Goal: Task Accomplishment & Management: Manage account settings

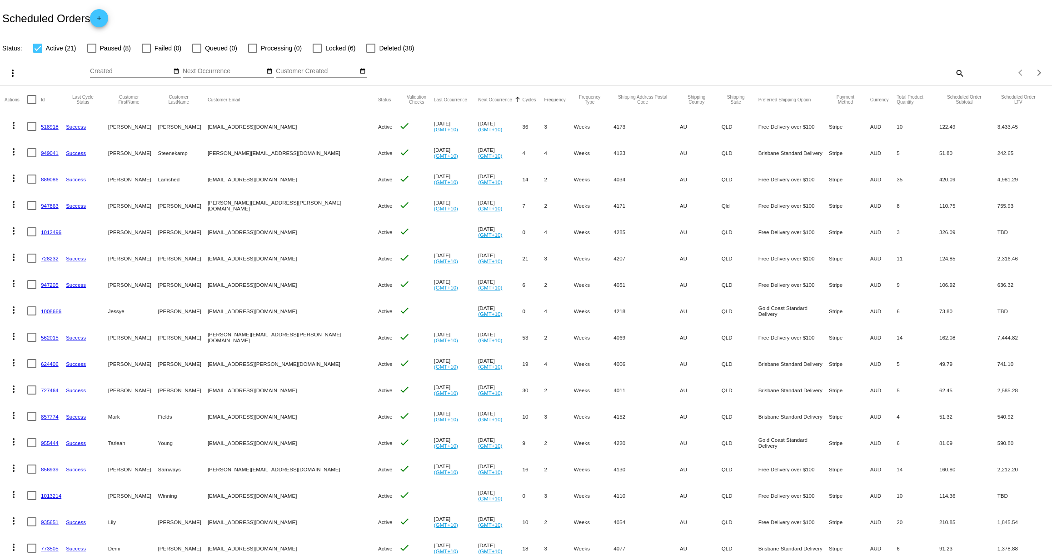
scroll to position [111, 0]
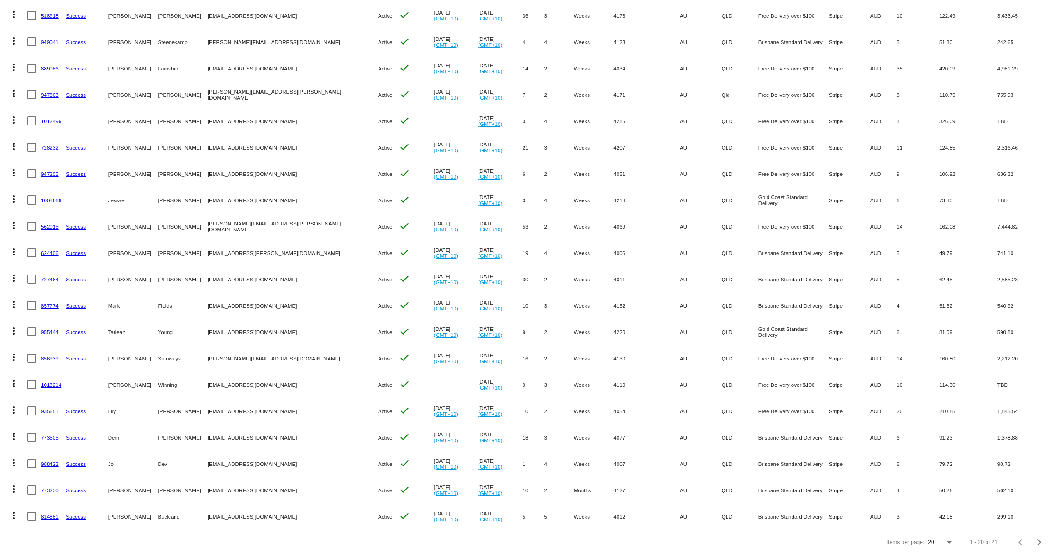
click at [54, 250] on link "624406" at bounding box center [50, 253] width 18 height 6
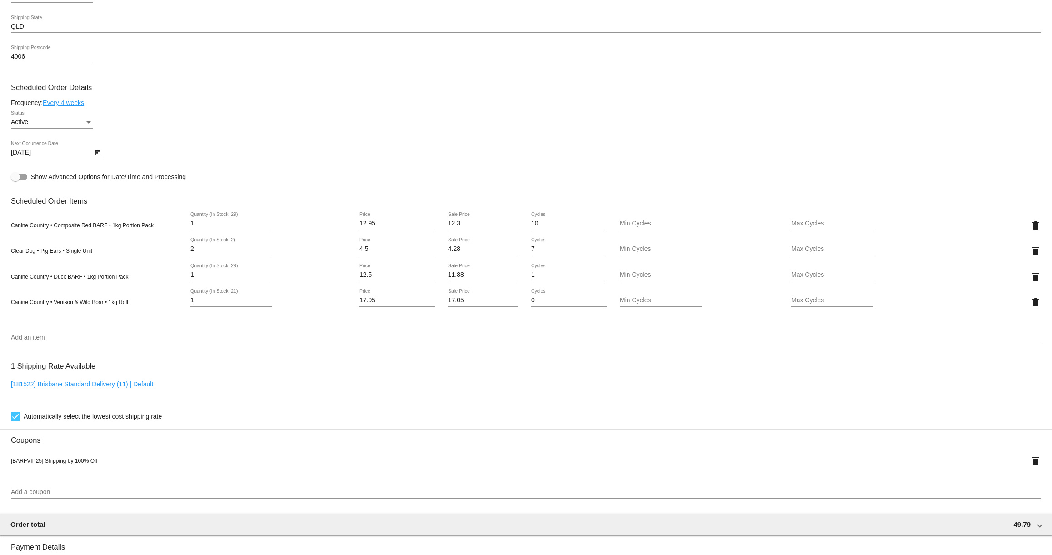
scroll to position [451, 0]
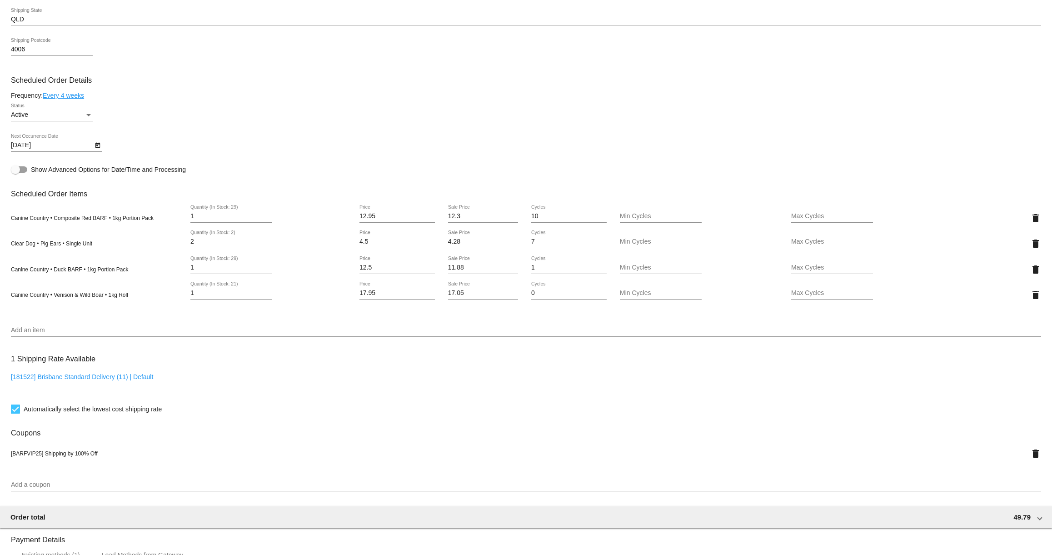
click at [53, 334] on input "Add an item" at bounding box center [526, 330] width 1030 height 7
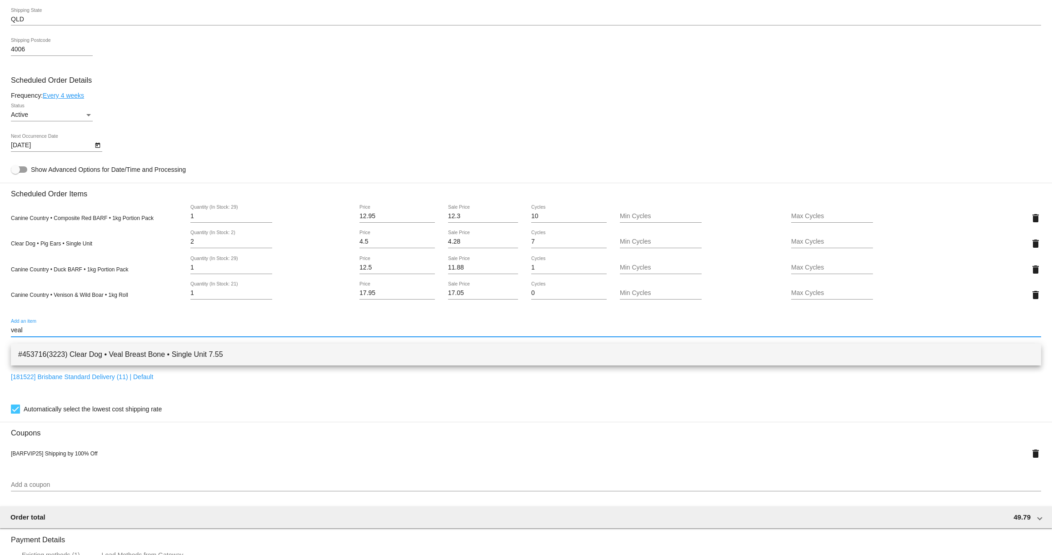
type input "veal"
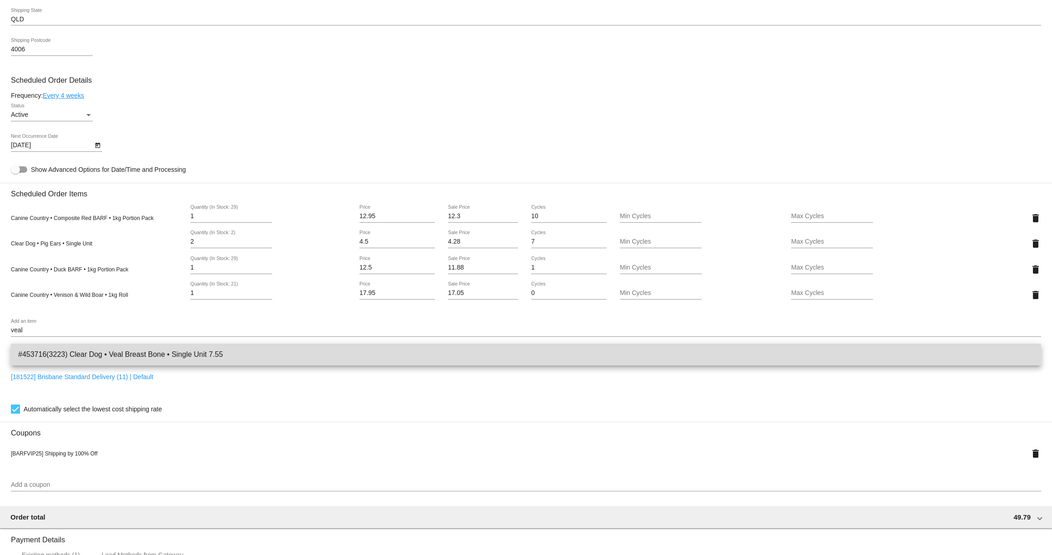
click at [105, 355] on span "#453716(3223) Clear Dog • Veal Breast Bone • Single Unit 7.55" at bounding box center [525, 354] width 1015 height 22
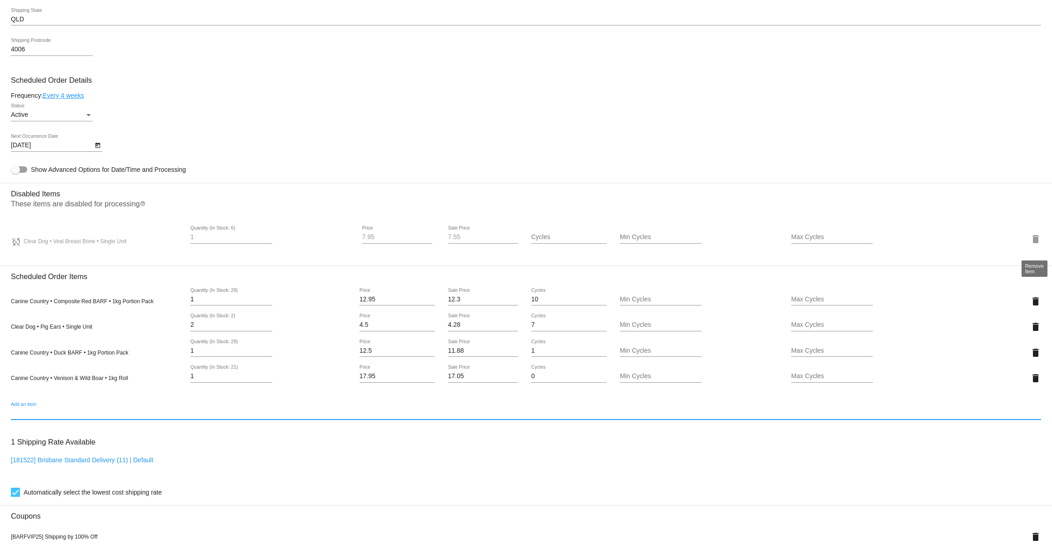
click at [1038, 244] on mat-icon "delete" at bounding box center [1035, 239] width 11 height 11
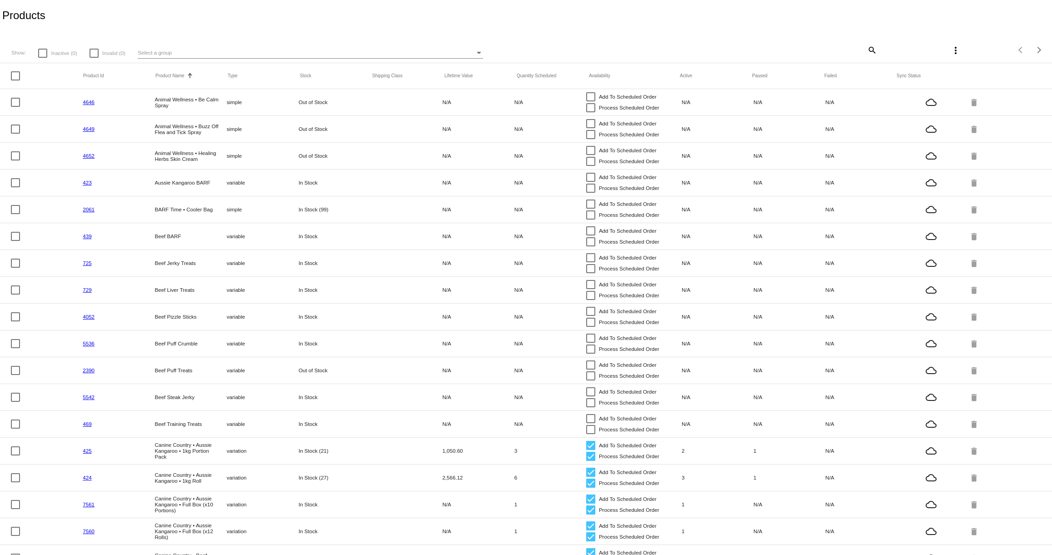
click at [245, 51] on div "Select a group" at bounding box center [306, 52] width 337 height 11
click at [465, 15] on div at bounding box center [526, 277] width 1052 height 555
click at [872, 47] on mat-icon "search" at bounding box center [871, 50] width 11 height 14
click at [862, 49] on input "Search" at bounding box center [789, 48] width 175 height 7
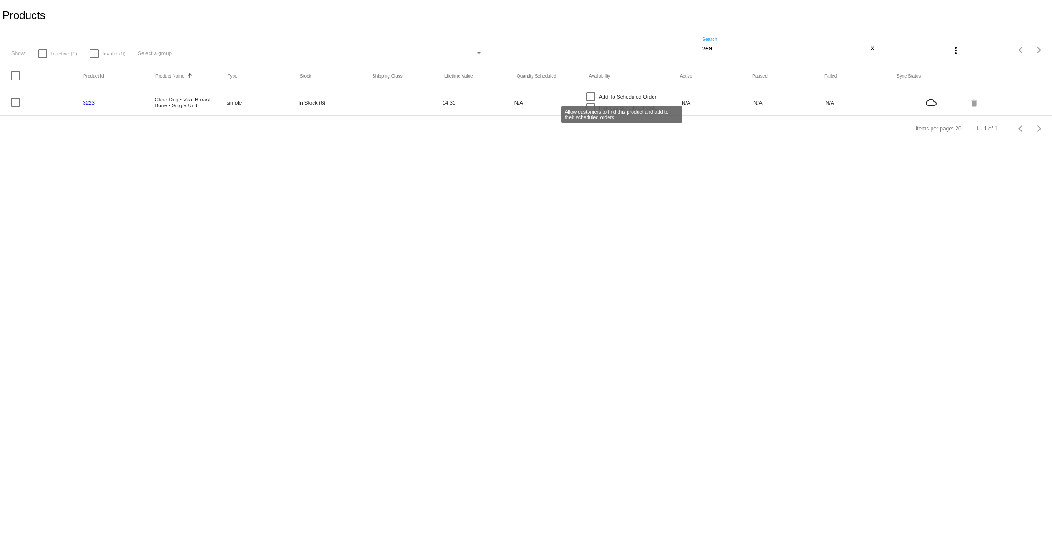
type input "veal"
click at [591, 96] on div at bounding box center [590, 96] width 9 height 9
click at [591, 101] on input "Add To Scheduled Order" at bounding box center [590, 101] width 0 height 0
checkbox input "true"
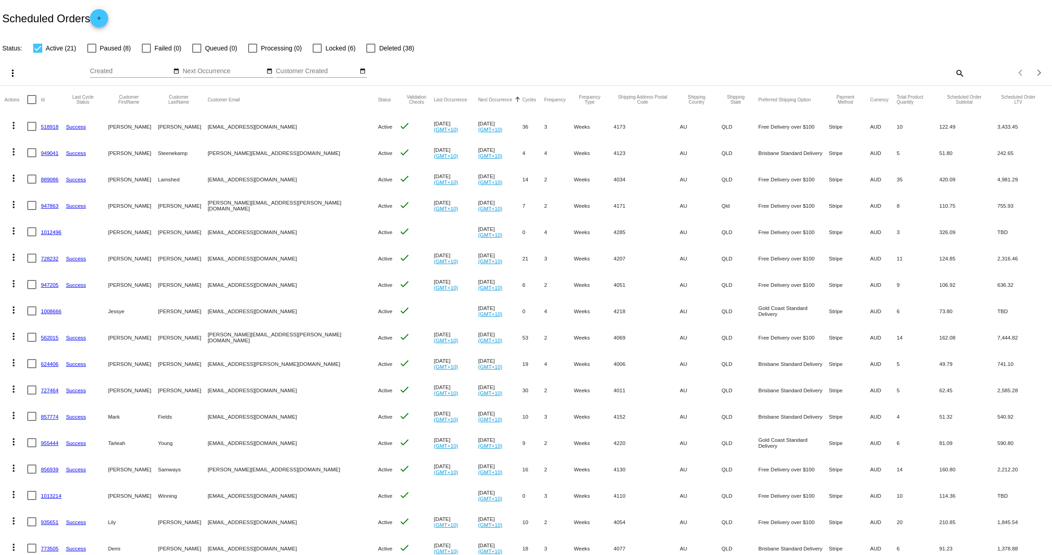
click at [46, 179] on link "889086" at bounding box center [50, 179] width 18 height 6
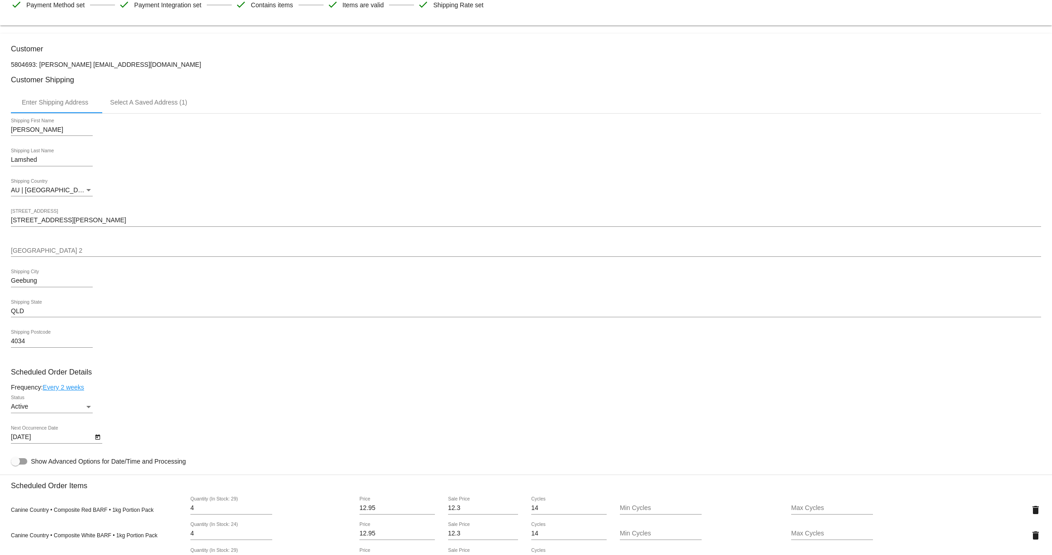
scroll to position [222, 0]
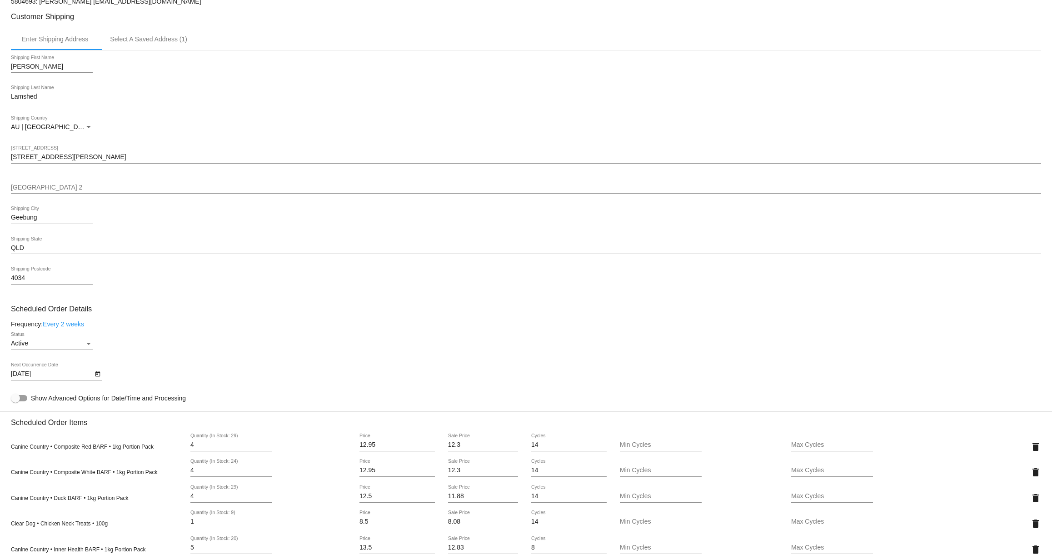
click at [96, 377] on icon "Open calendar" at bounding box center [97, 373] width 5 height 5
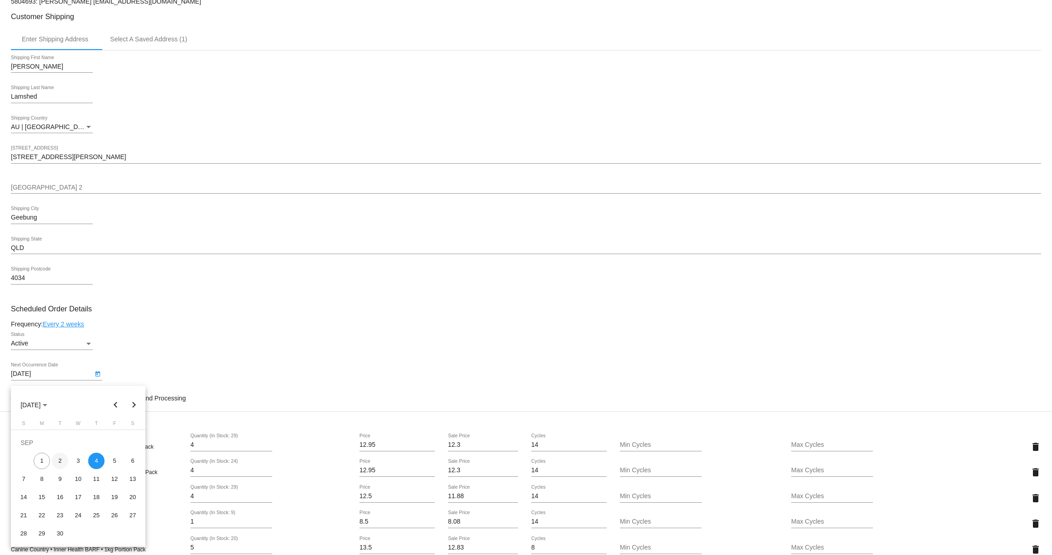
click at [61, 462] on div "2" at bounding box center [60, 460] width 16 height 16
type input "9/2/2025"
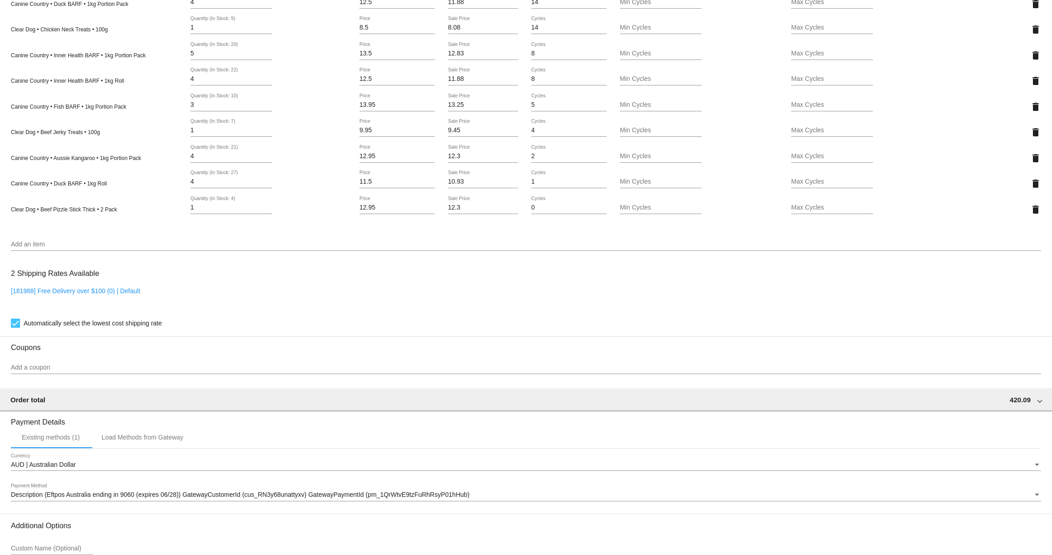
scroll to position [813, 0]
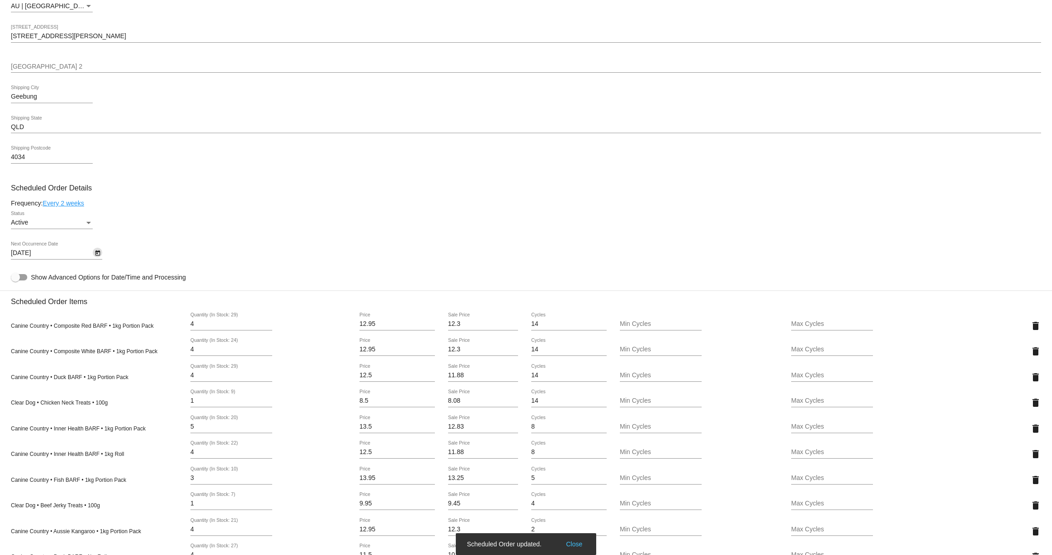
scroll to position [0, 0]
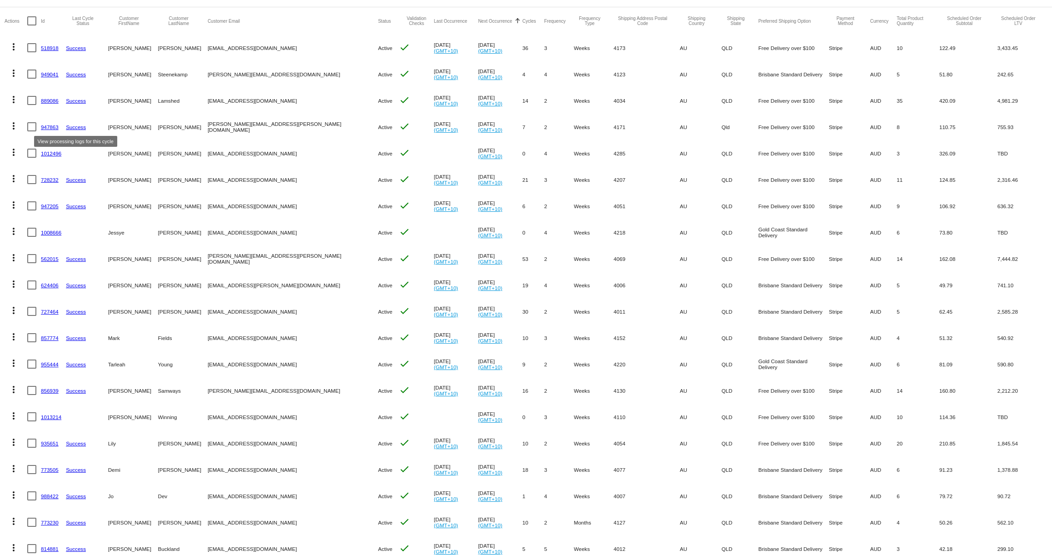
scroll to position [79, 0]
click at [46, 100] on link "889086" at bounding box center [50, 100] width 18 height 6
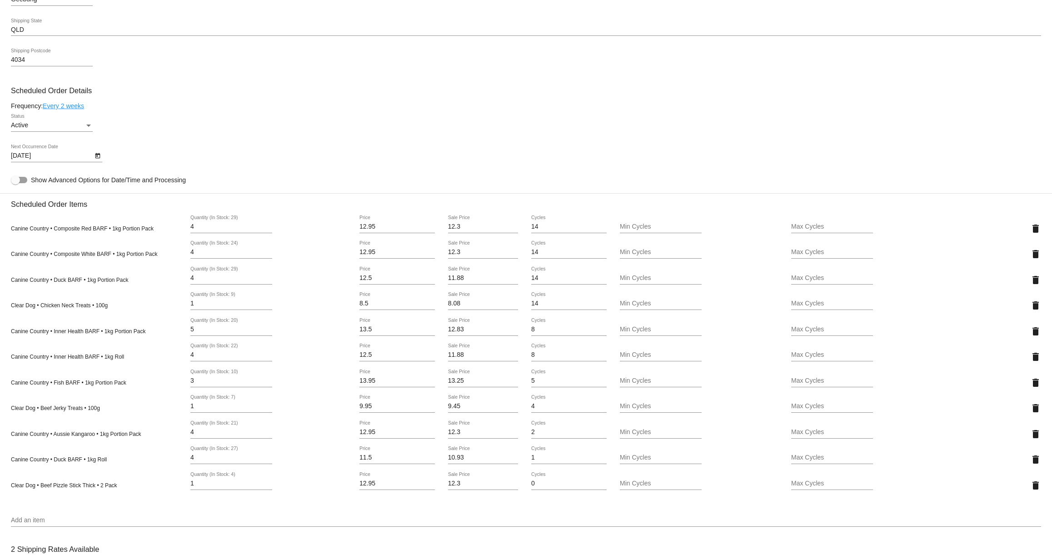
scroll to position [444, 0]
click at [96, 154] on icon "Open calendar" at bounding box center [97, 151] width 5 height 5
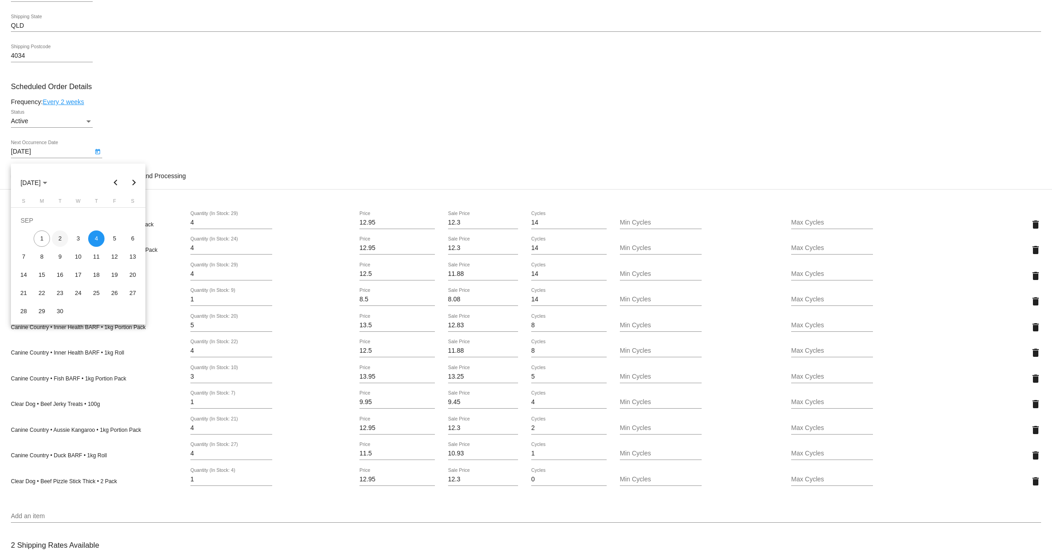
click at [56, 238] on div "2" at bounding box center [60, 238] width 16 height 16
type input "9/2/2025"
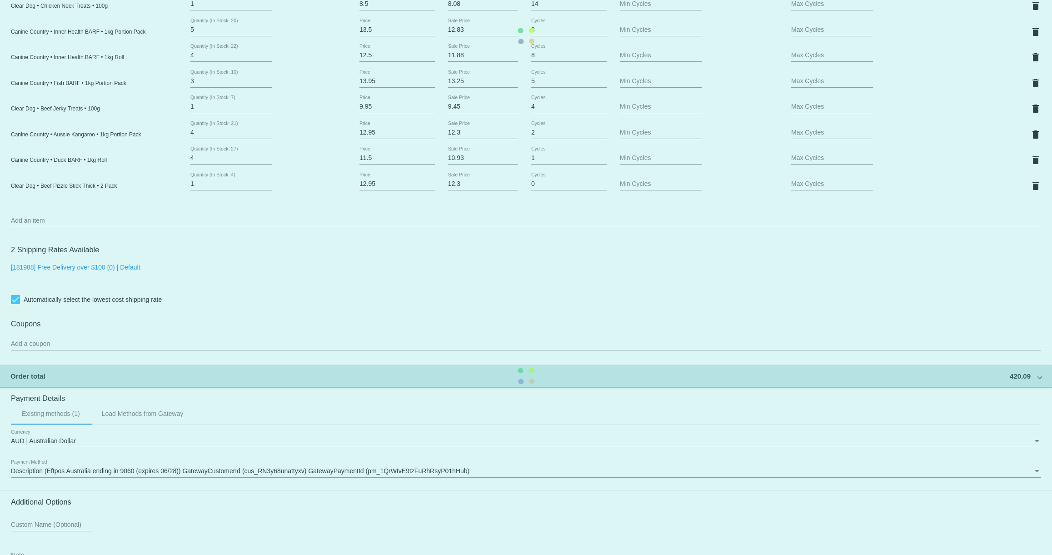
scroll to position [813, 0]
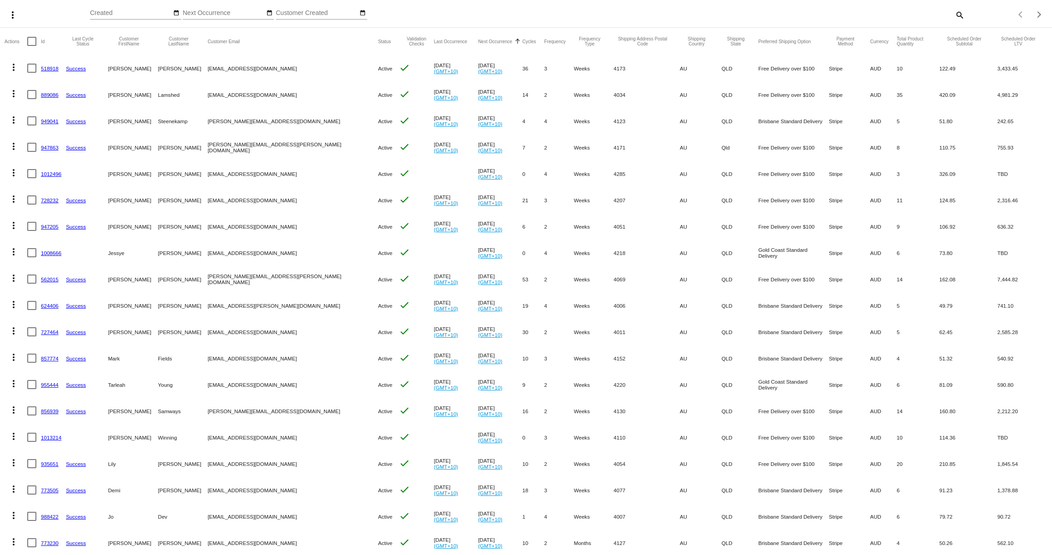
scroll to position [59, 0]
click at [47, 94] on link "889086" at bounding box center [50, 94] width 18 height 6
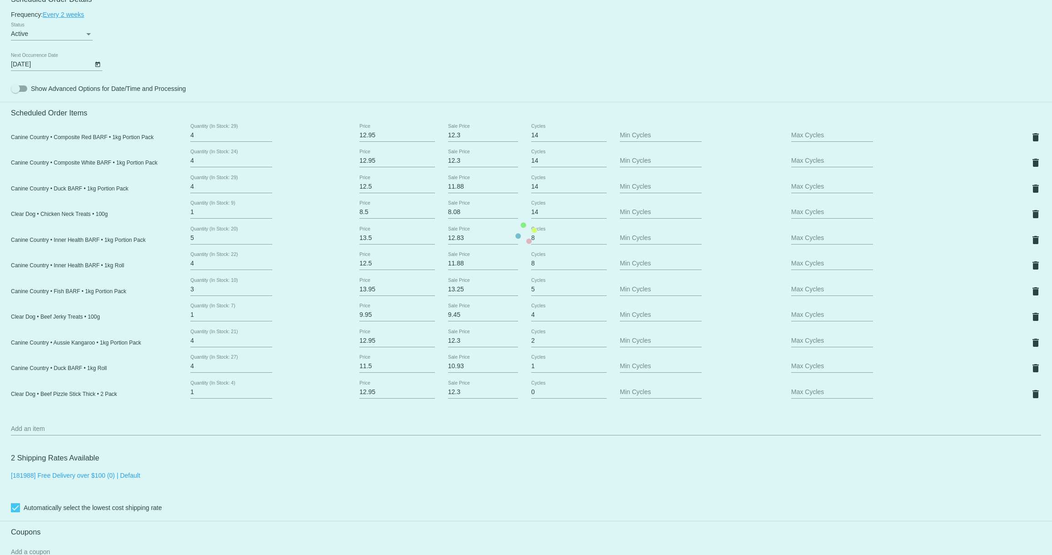
scroll to position [519, 0]
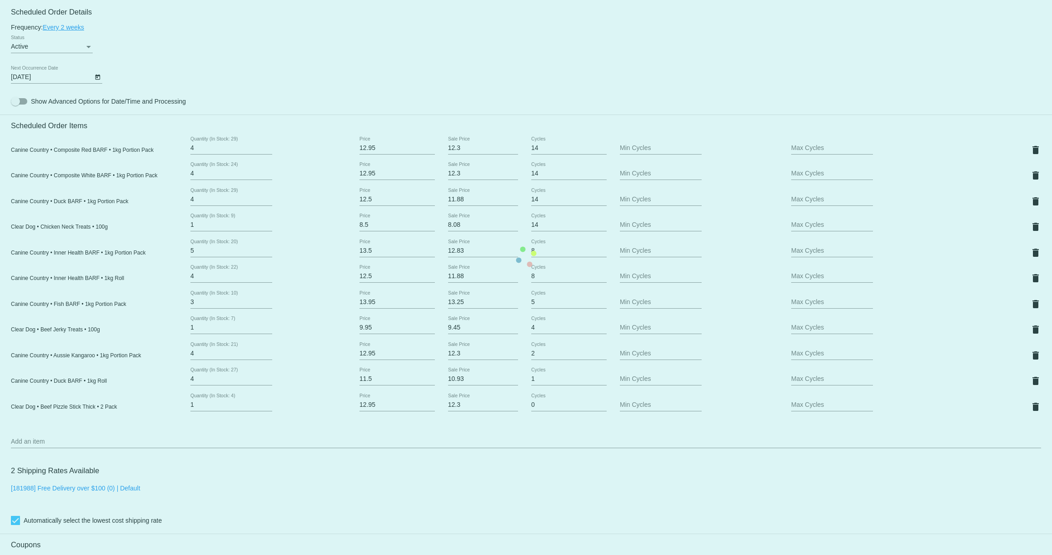
click at [94, 82] on mat-card "Customer 5804693: [PERSON_NAME] [EMAIL_ADDRESS][DOMAIN_NAME] Customer Shipping …" at bounding box center [526, 256] width 1052 height 1165
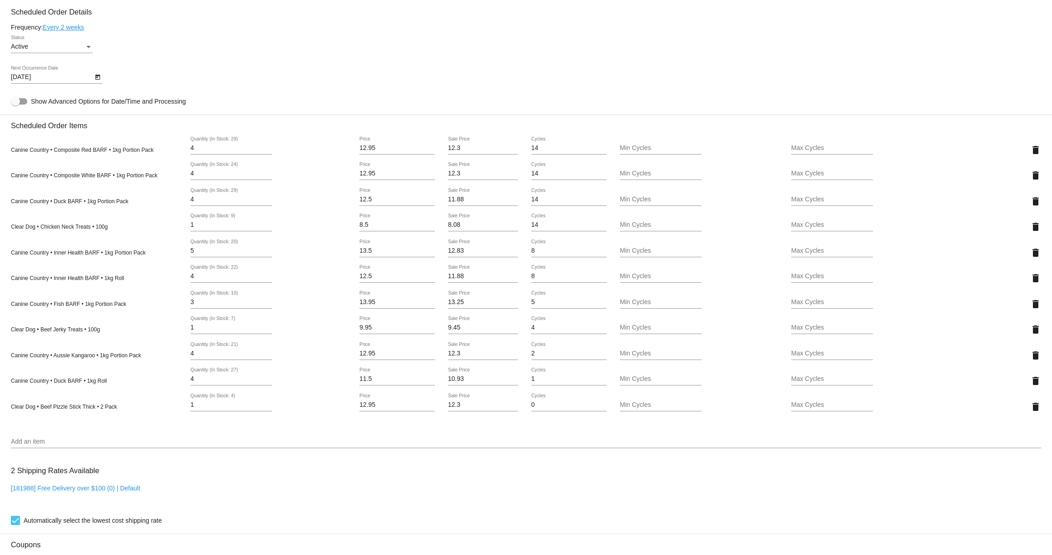
click at [95, 80] on icon "Open calendar" at bounding box center [97, 77] width 5 height 5
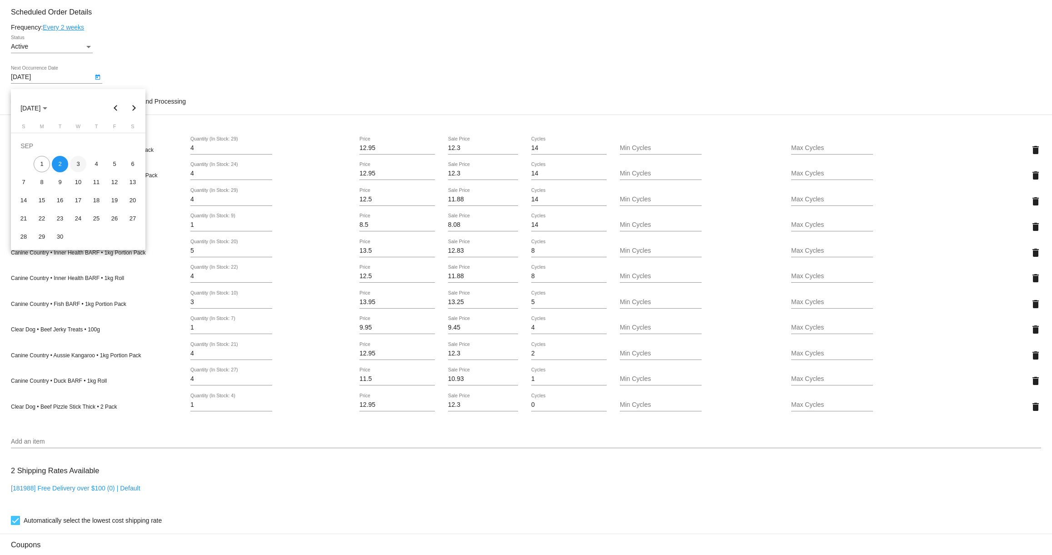
click at [75, 162] on div "3" at bounding box center [78, 164] width 16 height 16
type input "[DATE]"
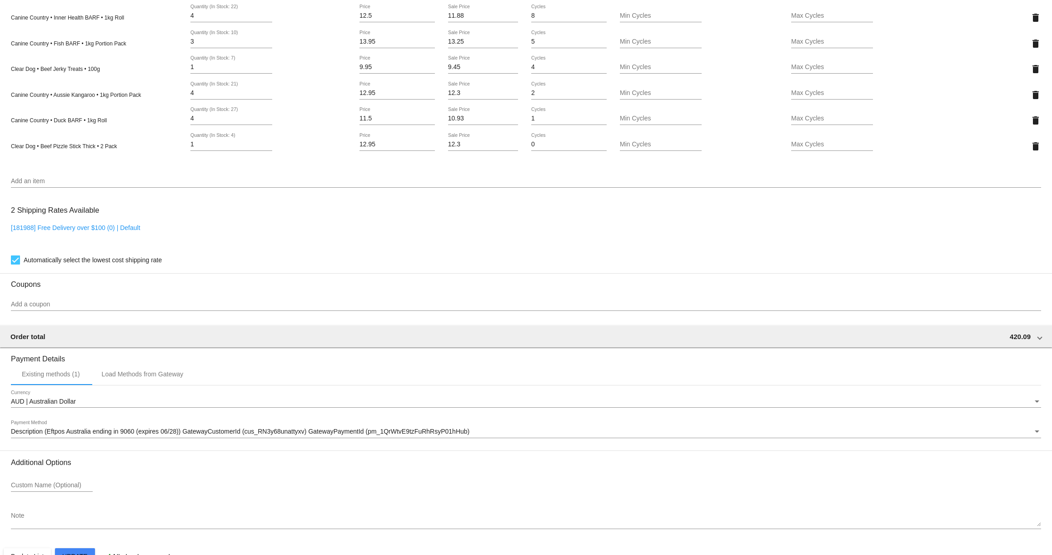
scroll to position [813, 0]
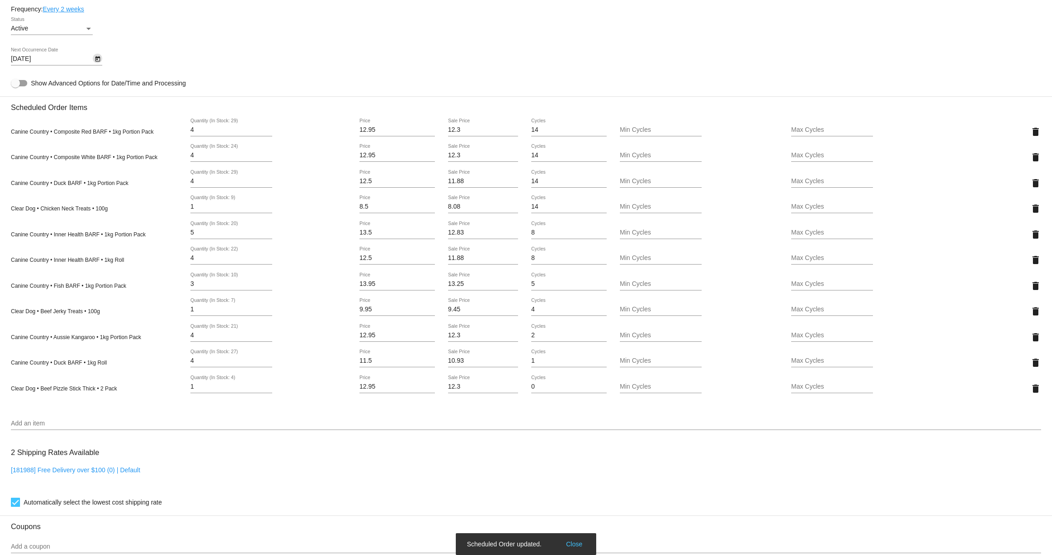
scroll to position [0, 0]
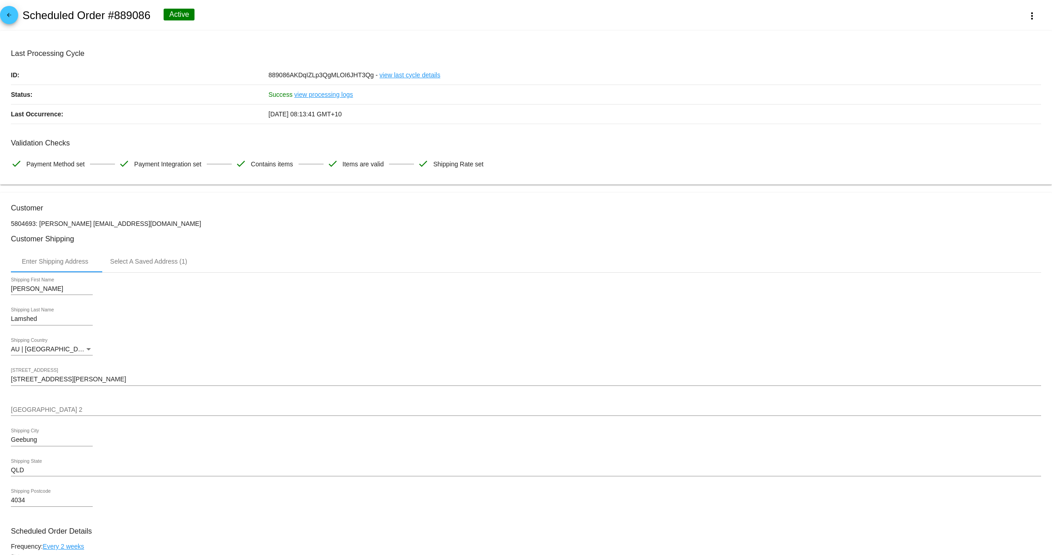
click at [14, 18] on mat-icon "arrow_back" at bounding box center [9, 17] width 11 height 11
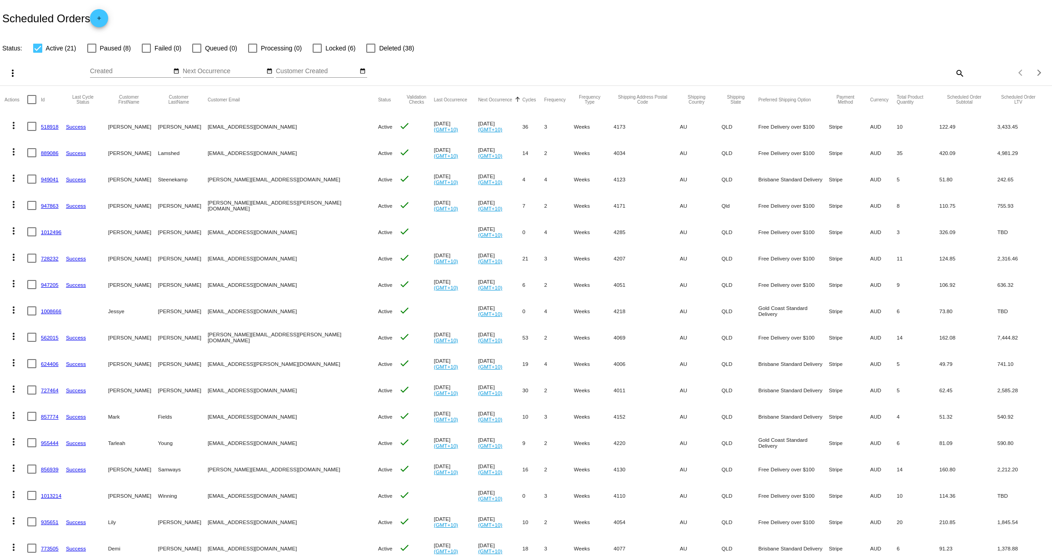
click at [48, 153] on link "889086" at bounding box center [50, 153] width 18 height 6
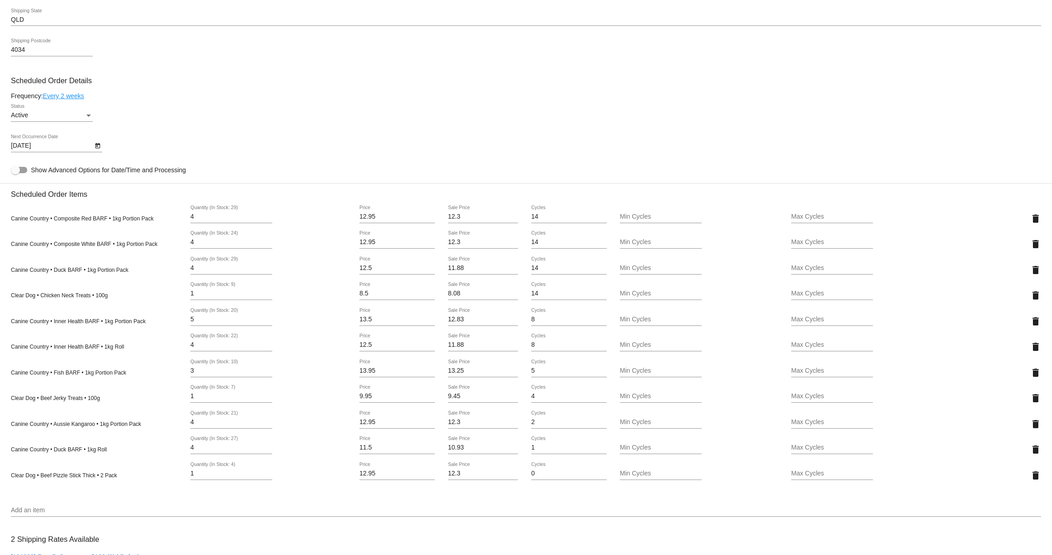
scroll to position [439, 0]
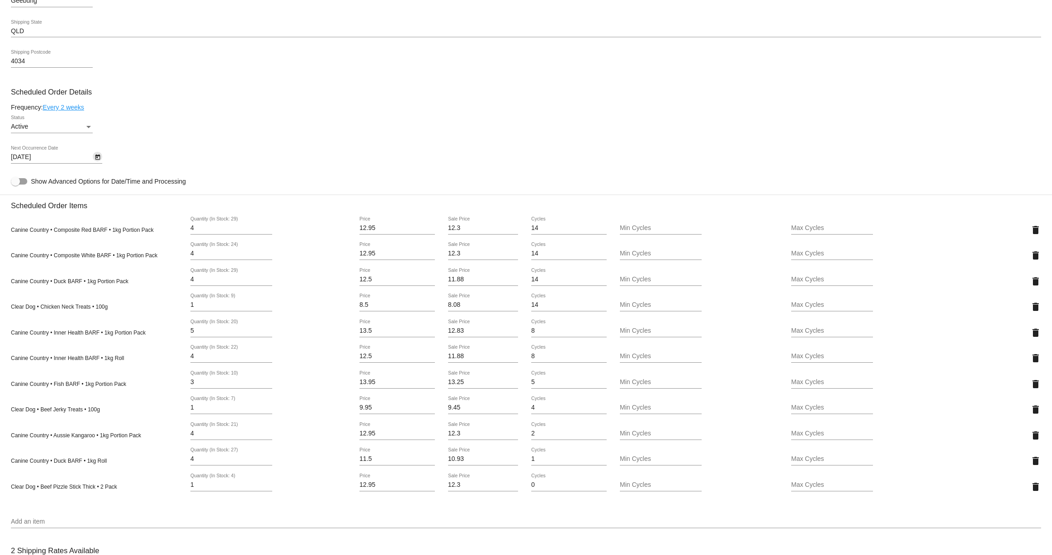
click at [99, 160] on icon "Open calendar" at bounding box center [97, 156] width 5 height 5
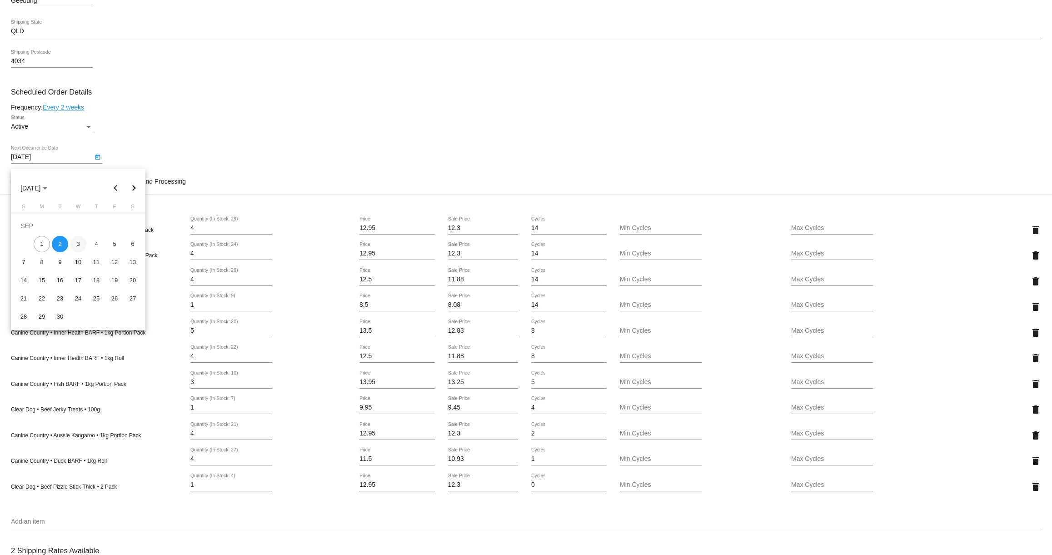
click at [80, 241] on div "3" at bounding box center [78, 244] width 16 height 16
type input "[DATE]"
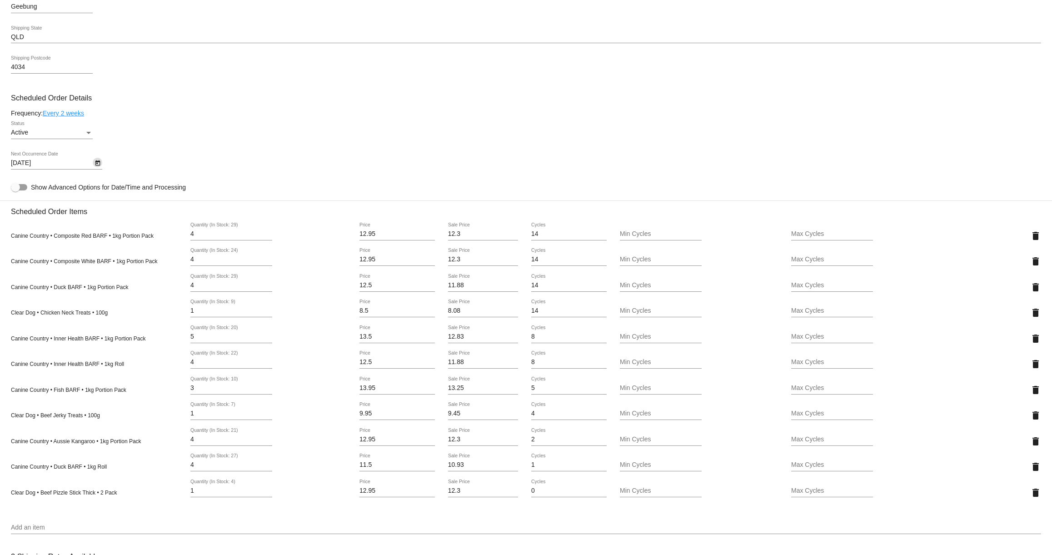
scroll to position [813, 0]
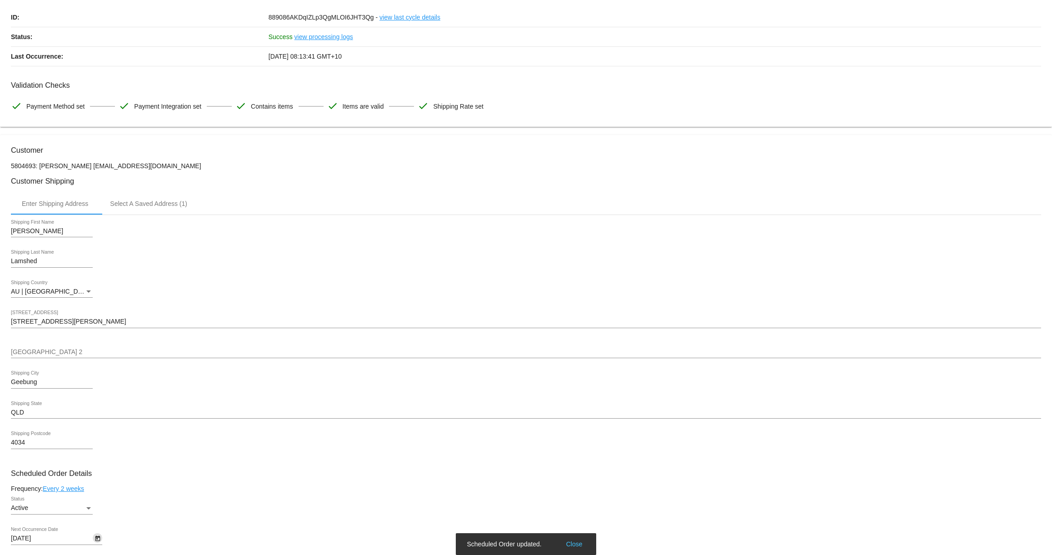
scroll to position [0, 0]
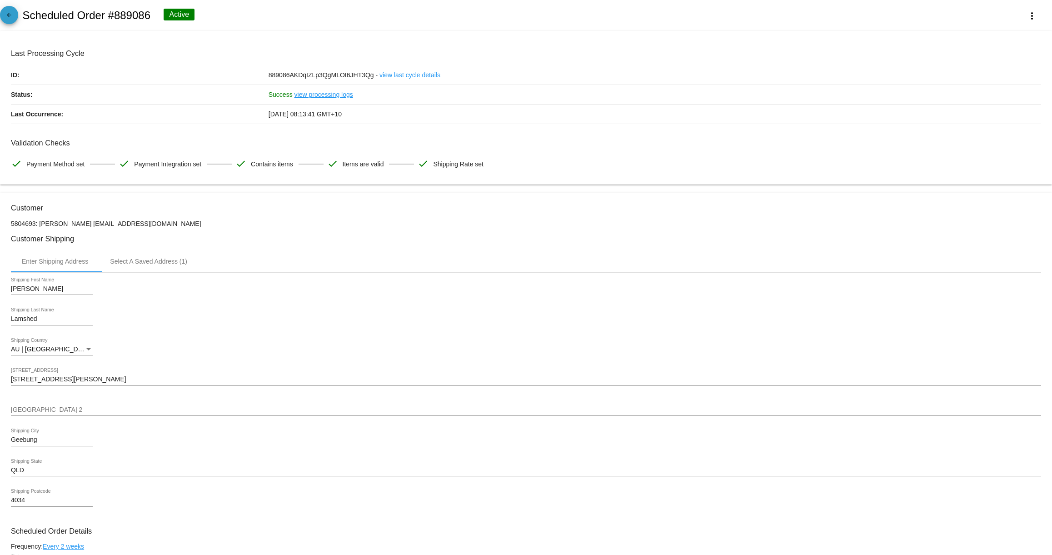
click at [12, 14] on mat-icon "arrow_back" at bounding box center [9, 17] width 11 height 11
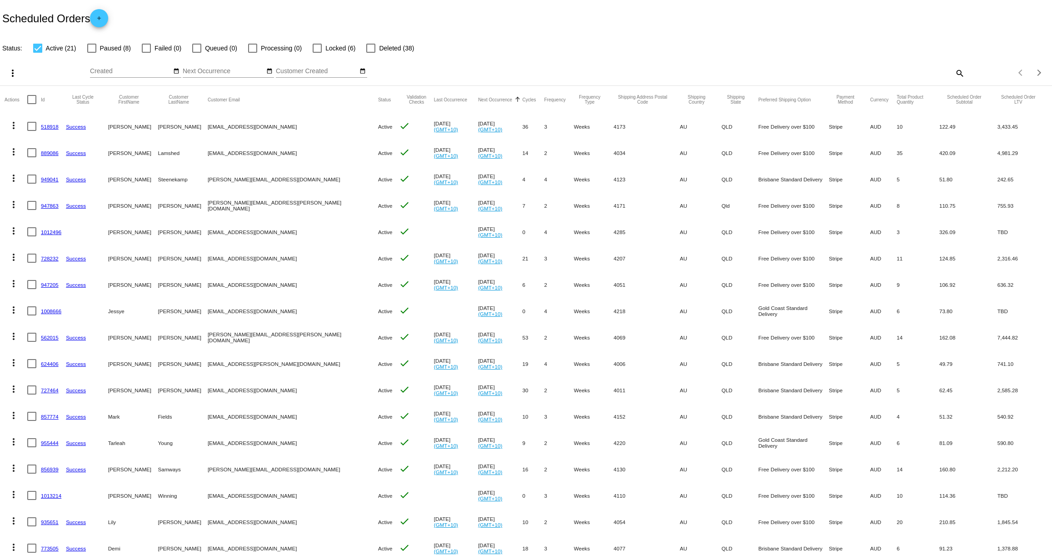
click at [49, 206] on link "947863" at bounding box center [50, 206] width 18 height 6
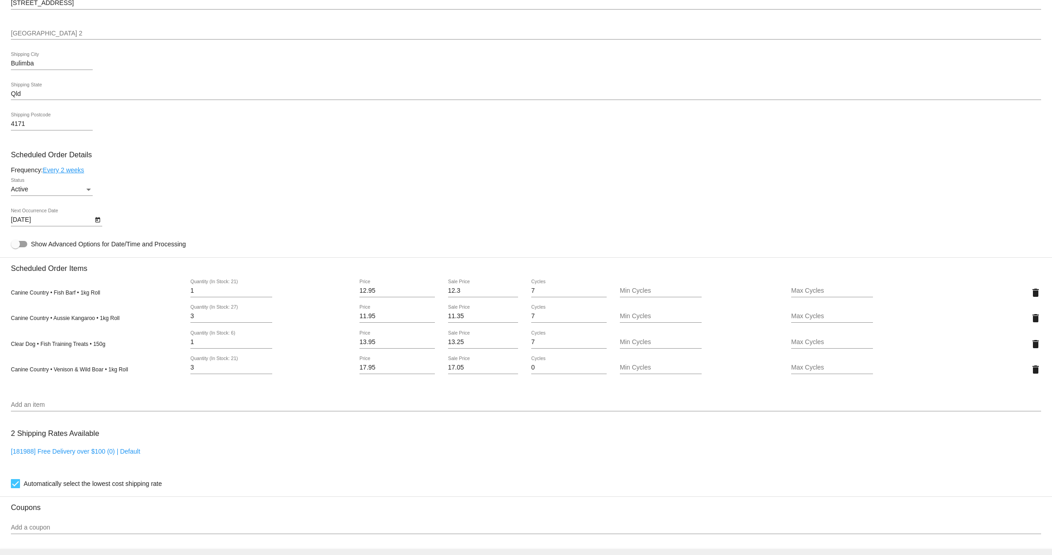
scroll to position [382, 0]
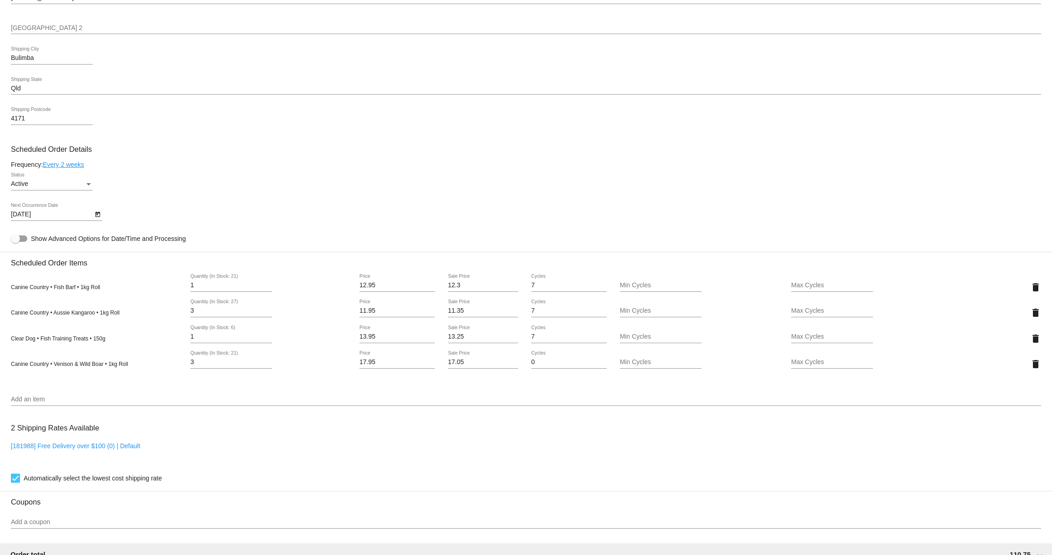
click at [96, 217] on icon "Open calendar" at bounding box center [97, 214] width 5 height 5
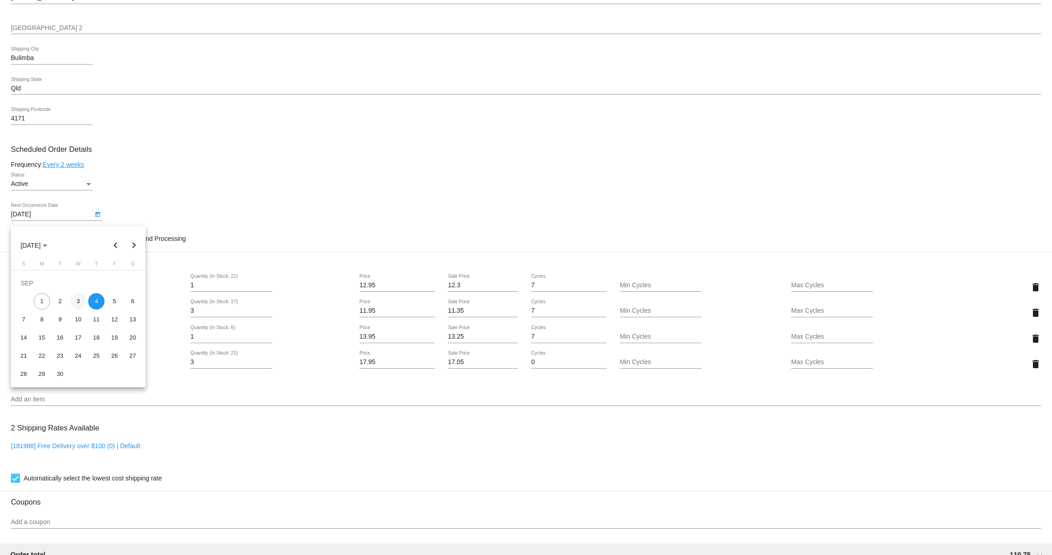
click at [78, 298] on div "3" at bounding box center [78, 301] width 16 height 16
type input "9/3/2025"
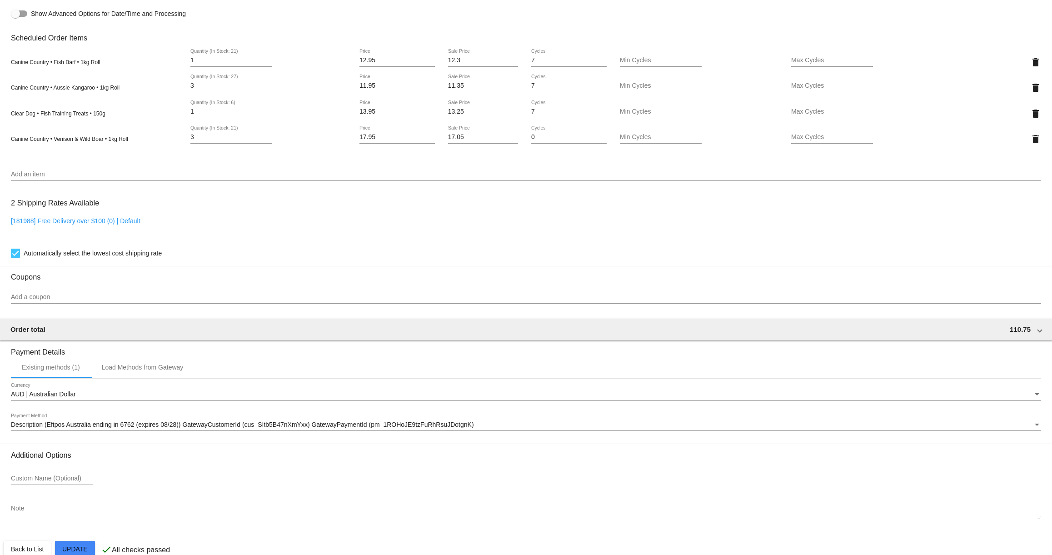
scroll to position [632, 0]
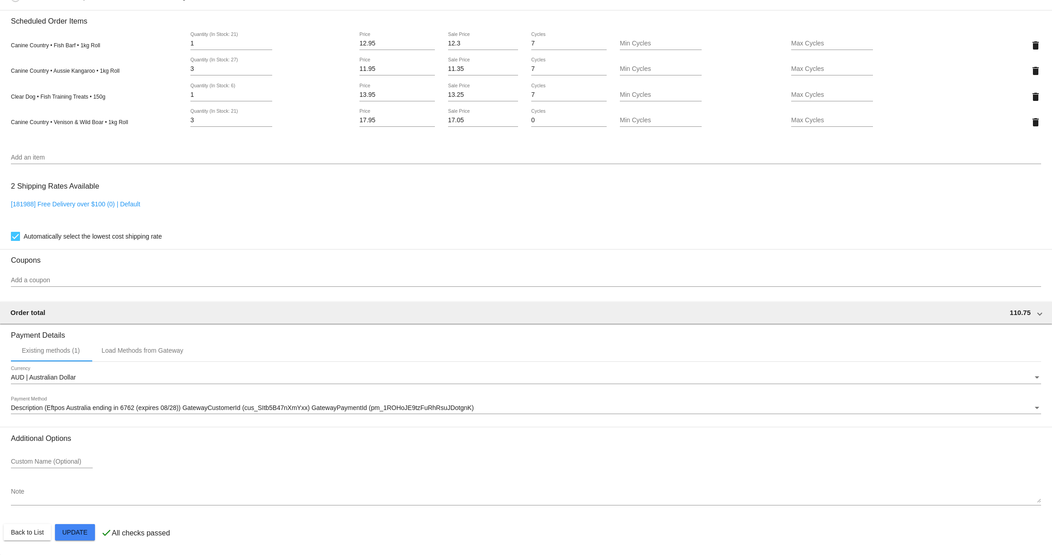
click at [85, 529] on mat-card "Customer 6771762: Courtney Macdonald courtney.avery@hotmail.com Customer Shippi…" at bounding box center [526, 61] width 1052 height 985
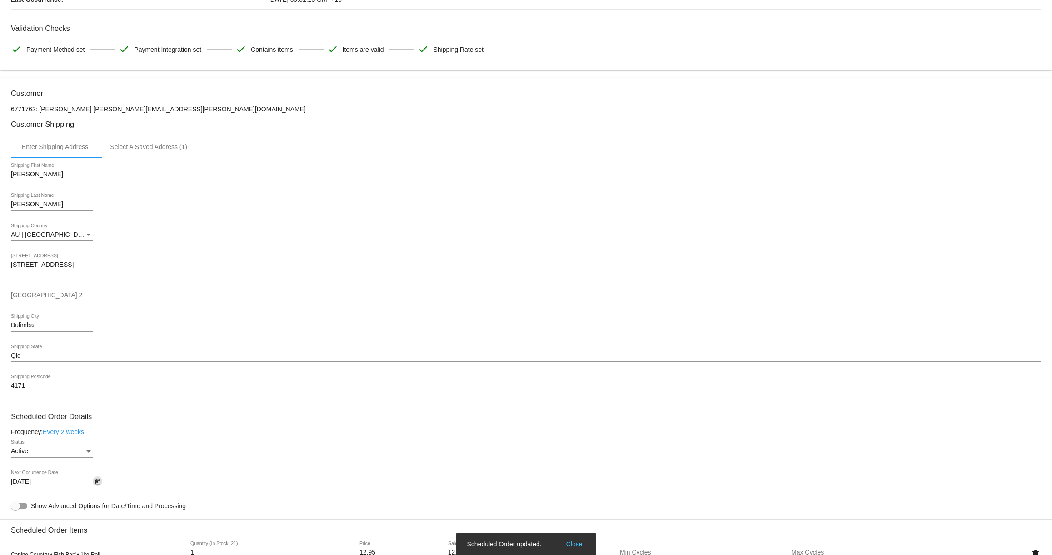
scroll to position [0, 0]
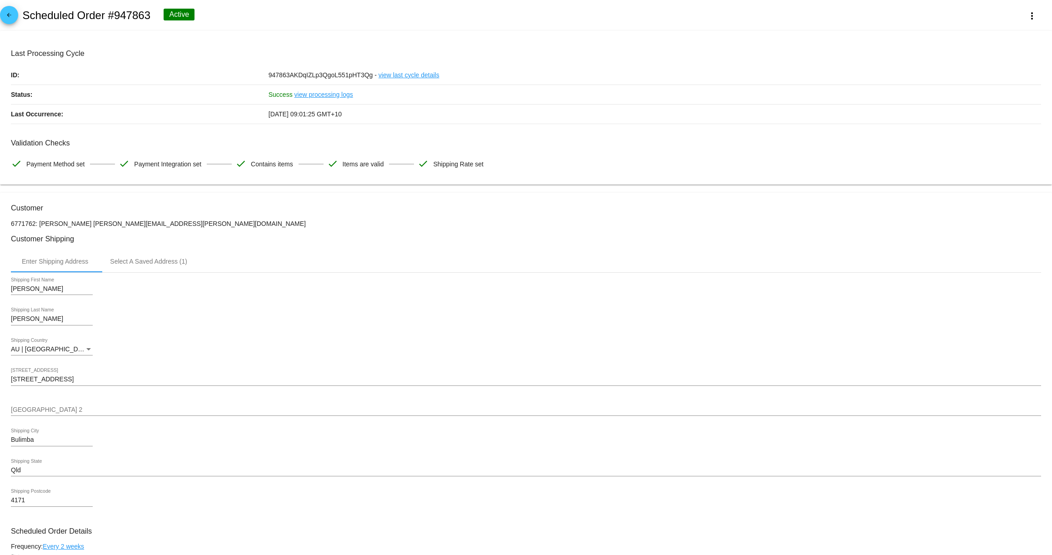
click at [12, 19] on mat-icon "arrow_back" at bounding box center [9, 17] width 11 height 11
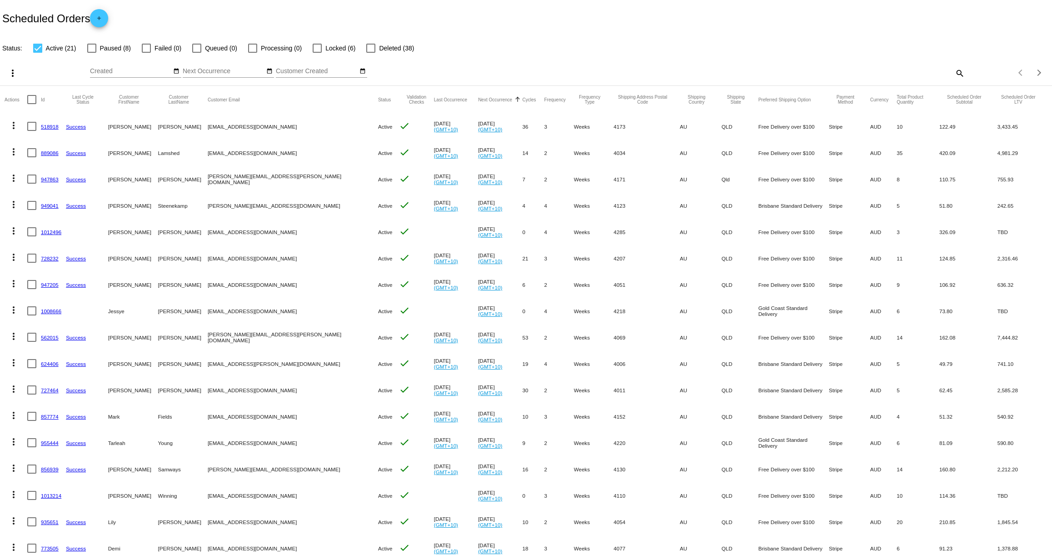
click at [48, 153] on link "889086" at bounding box center [50, 153] width 18 height 6
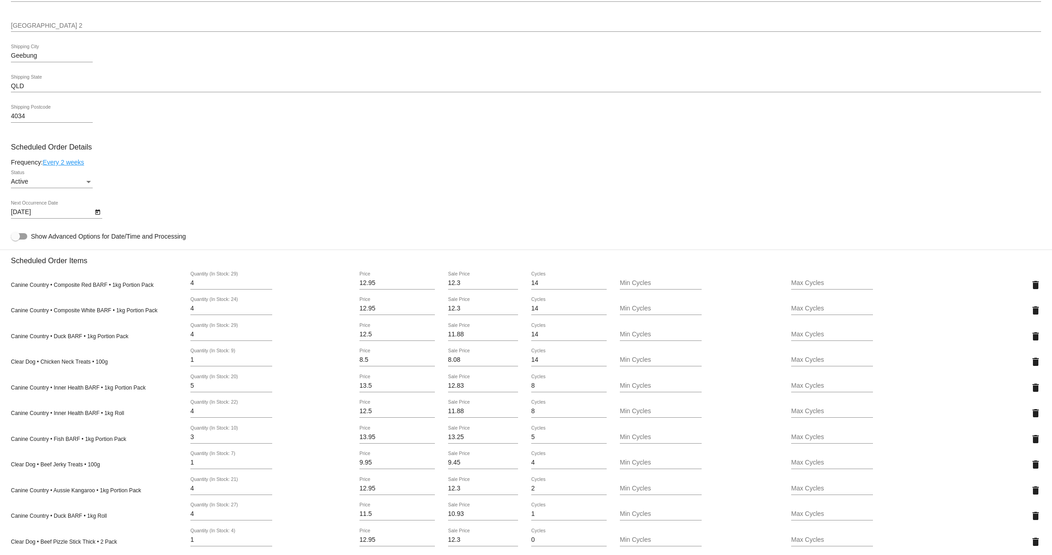
scroll to position [398, 0]
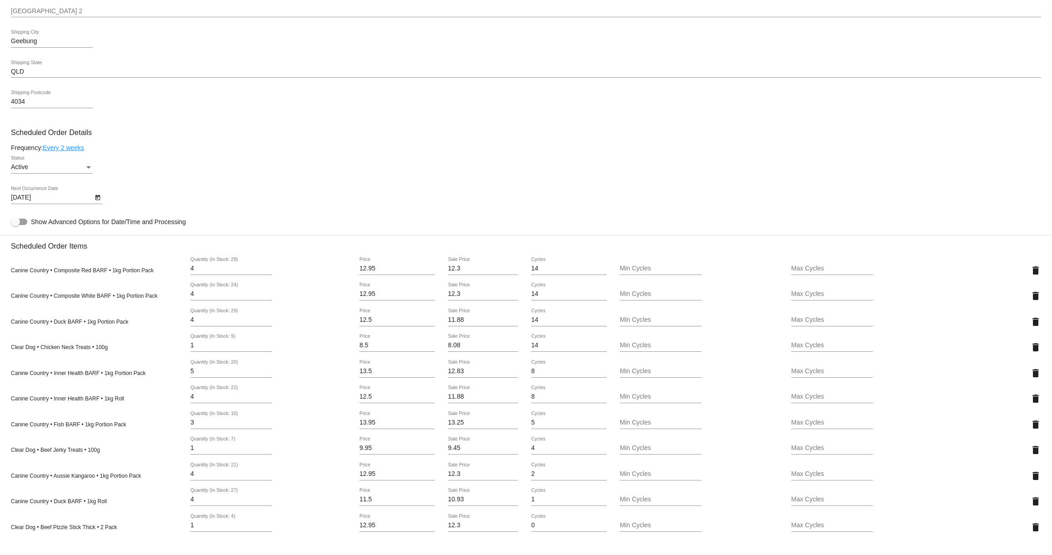
click at [98, 203] on icon "Open calendar" at bounding box center [97, 197] width 6 height 11
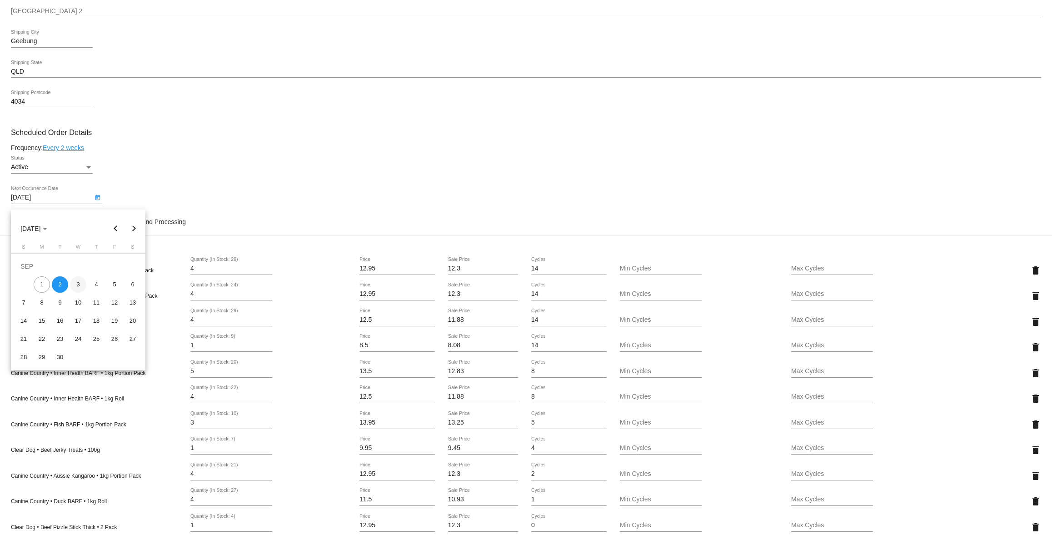
click at [76, 285] on div "3" at bounding box center [78, 284] width 16 height 16
type input "9/3/2025"
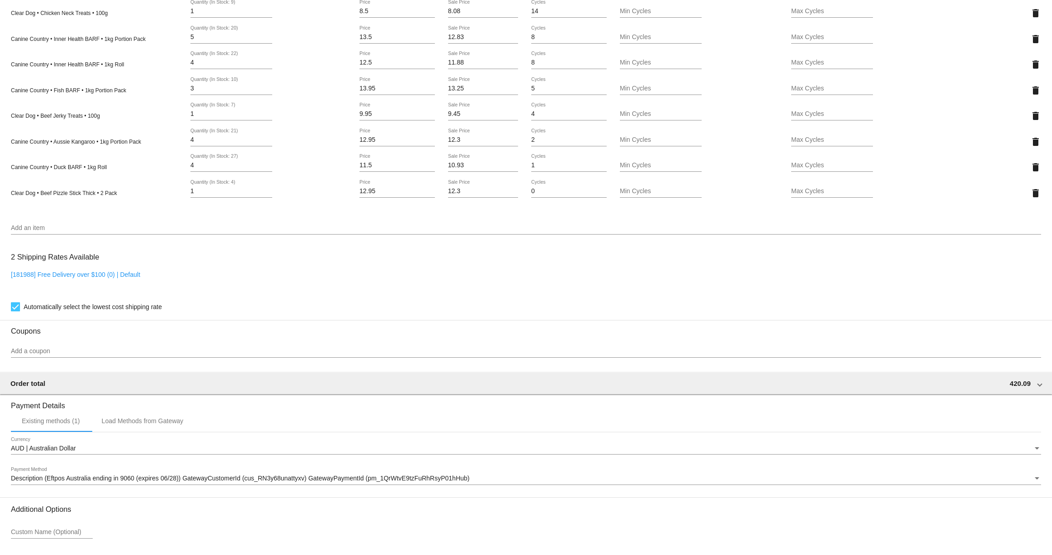
scroll to position [813, 0]
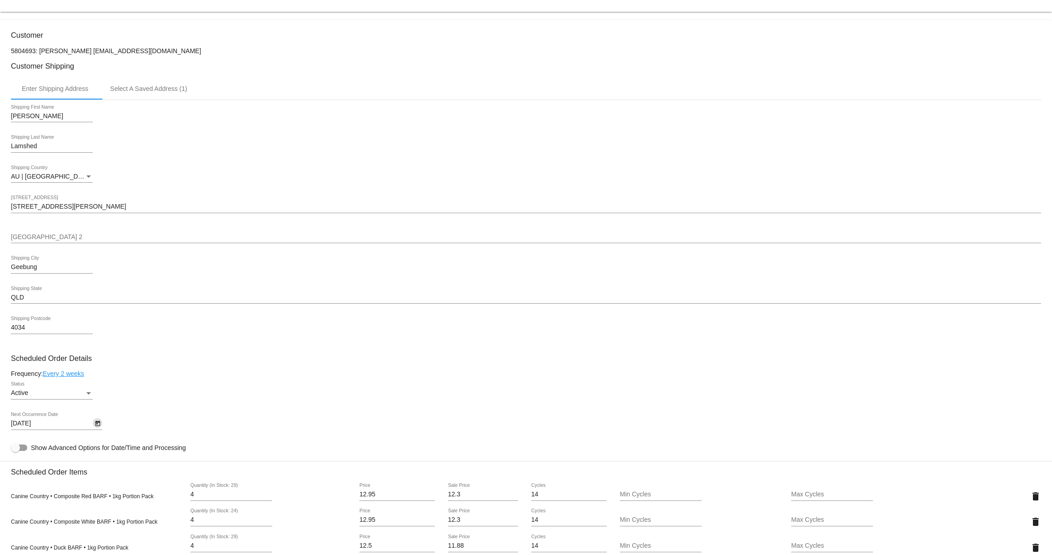
scroll to position [0, 0]
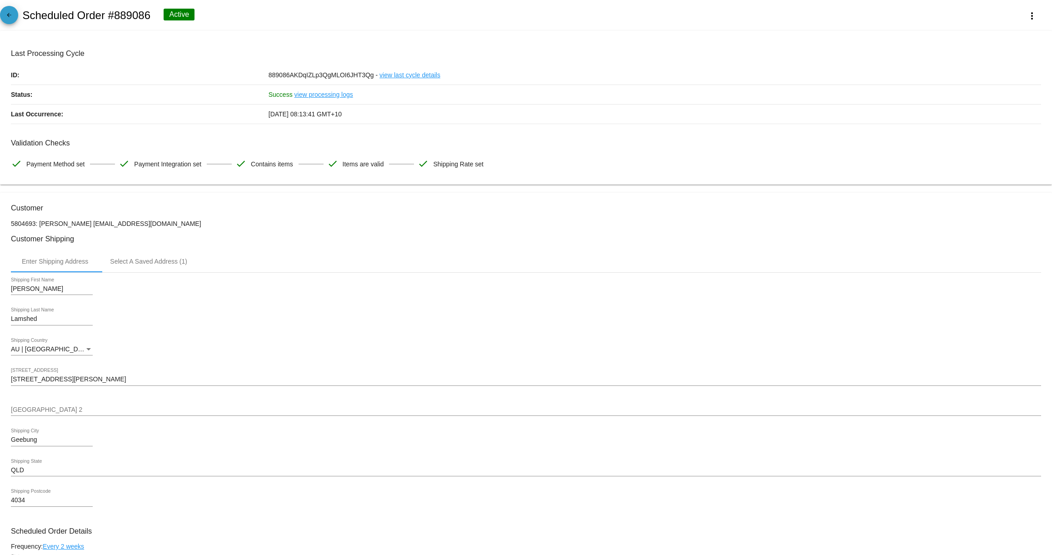
click at [5, 15] on mat-icon "arrow_back" at bounding box center [9, 17] width 11 height 11
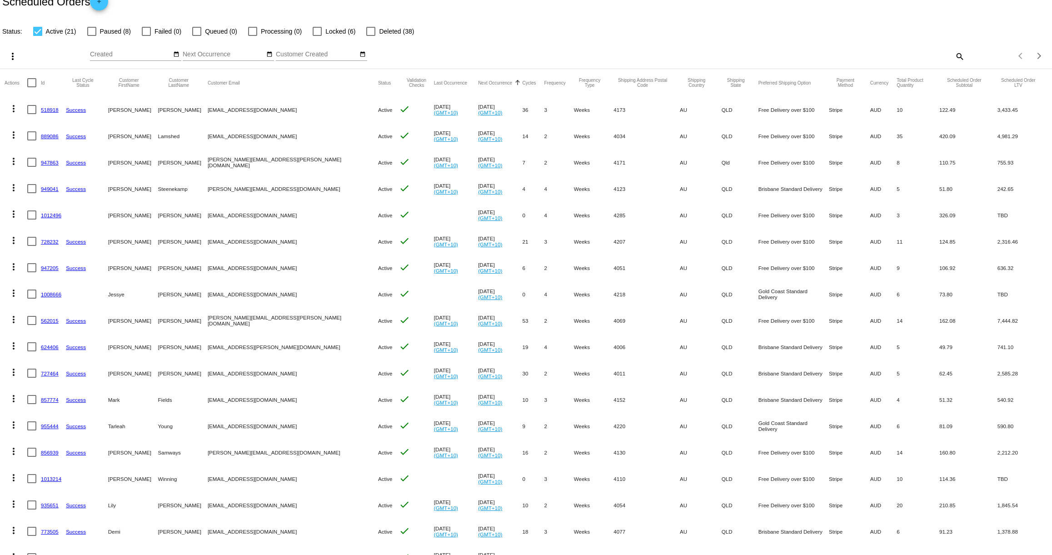
scroll to position [16, 0]
click at [51, 348] on link "624406" at bounding box center [50, 348] width 18 height 6
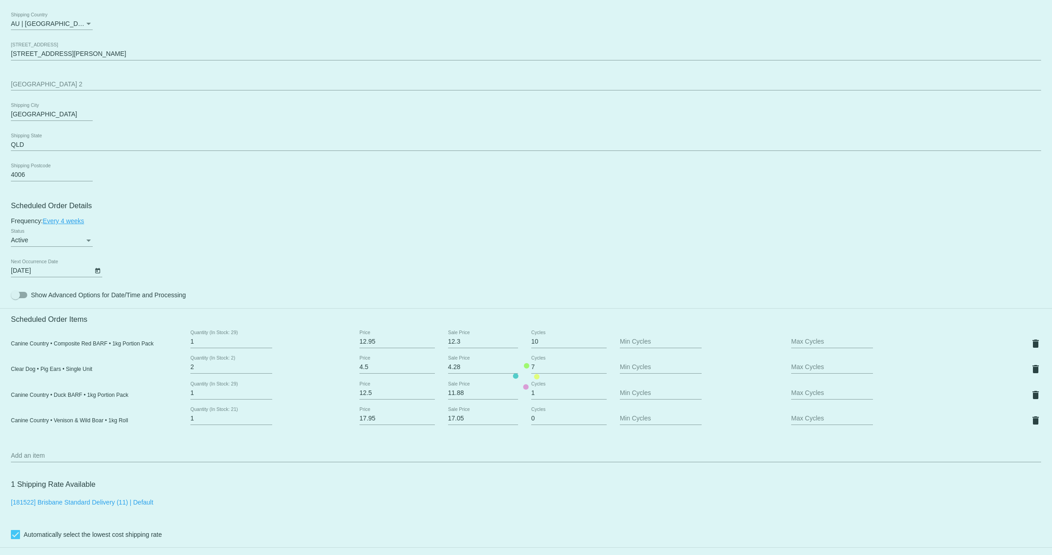
scroll to position [326, 0]
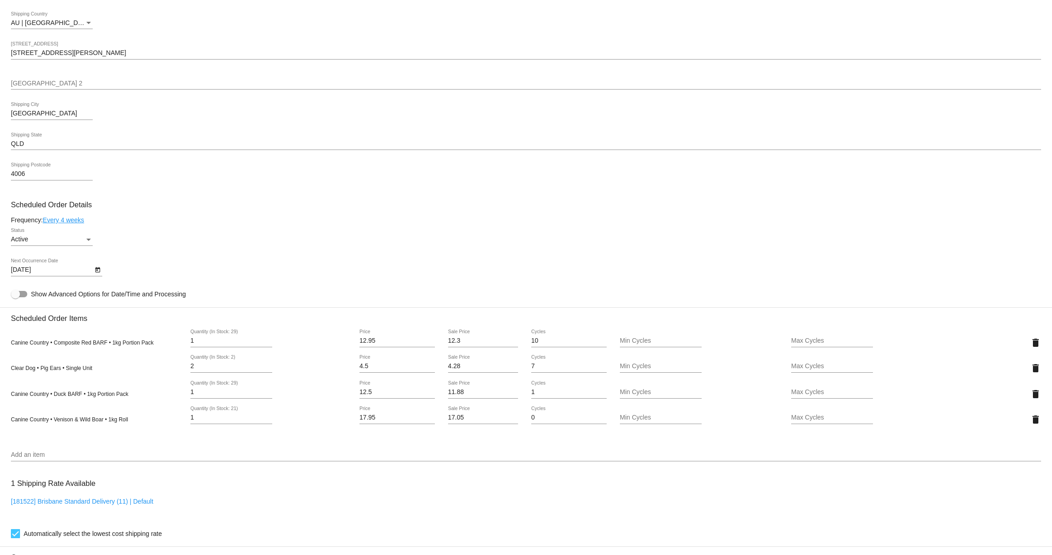
click at [97, 458] on input "Add an item" at bounding box center [526, 454] width 1030 height 7
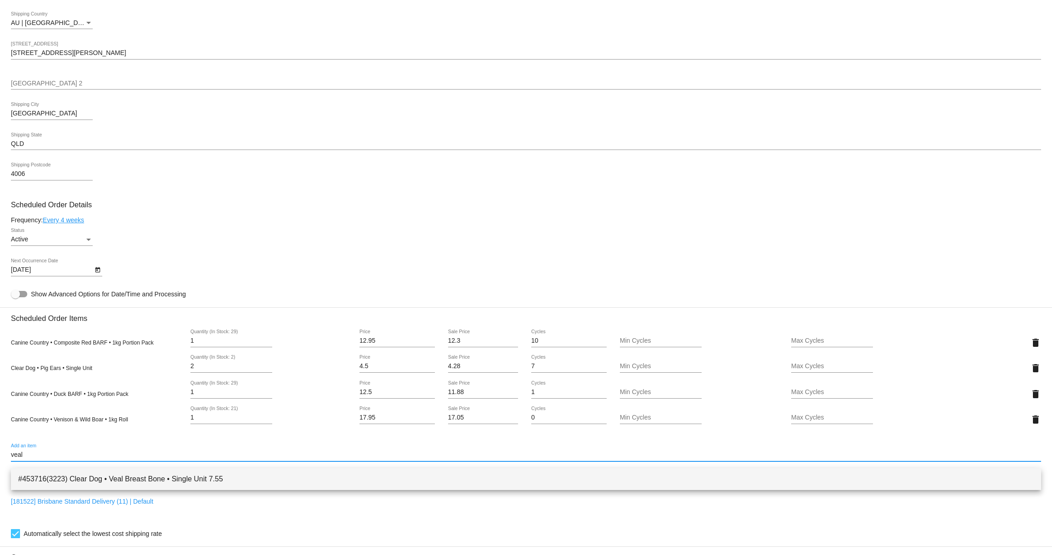
type input "veal"
click at [117, 478] on span "#453716(3223) Clear Dog • Veal Breast Bone • Single Unit 7.55" at bounding box center [525, 479] width 1015 height 22
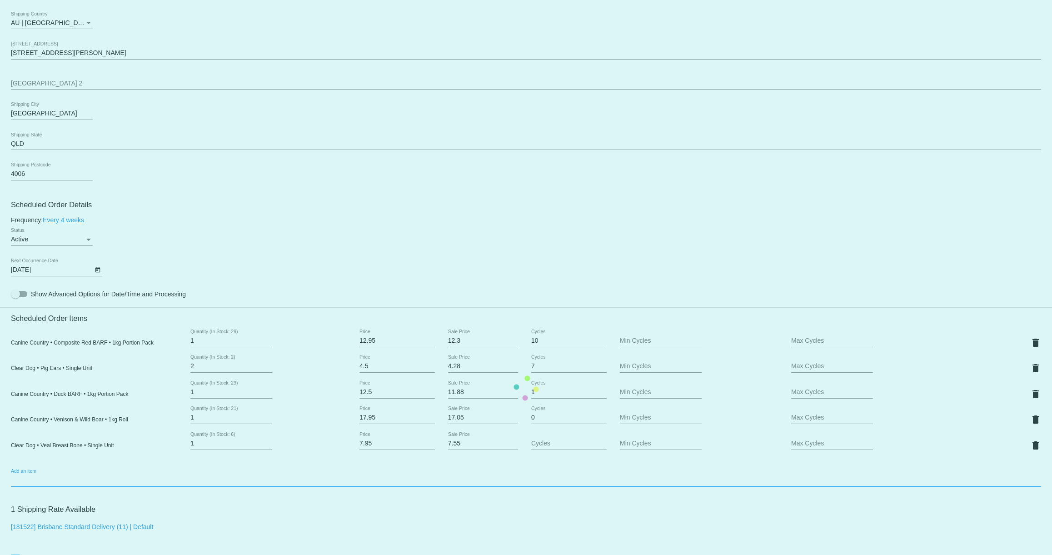
scroll to position [325, 0]
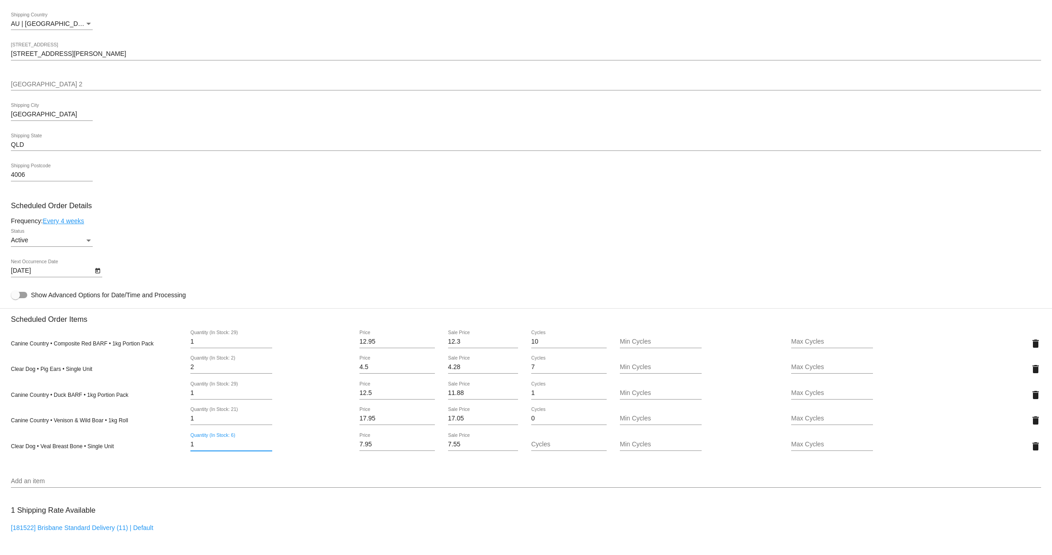
drag, startPoint x: 197, startPoint y: 452, endPoint x: 183, endPoint y: 451, distance: 13.7
click at [183, 451] on div "1 Quantity (In Stock: 6)" at bounding box center [269, 446] width 172 height 26
type input "2"
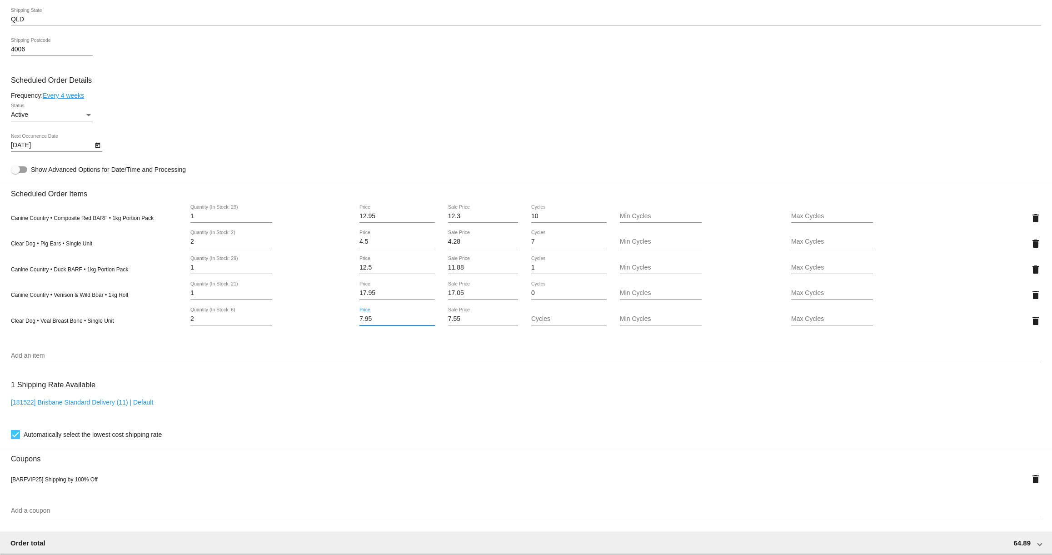
scroll to position [336, 0]
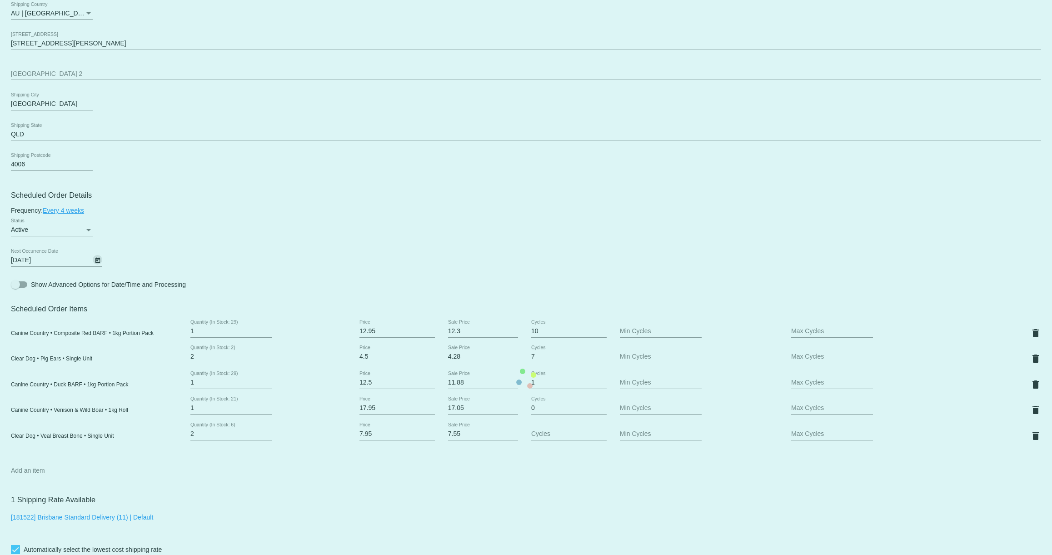
click at [94, 265] on mat-card "Customer 3811986: Elizabeth McArthur liz.mcarthur@outlook.com Customer Shipping…" at bounding box center [526, 378] width 1052 height 1043
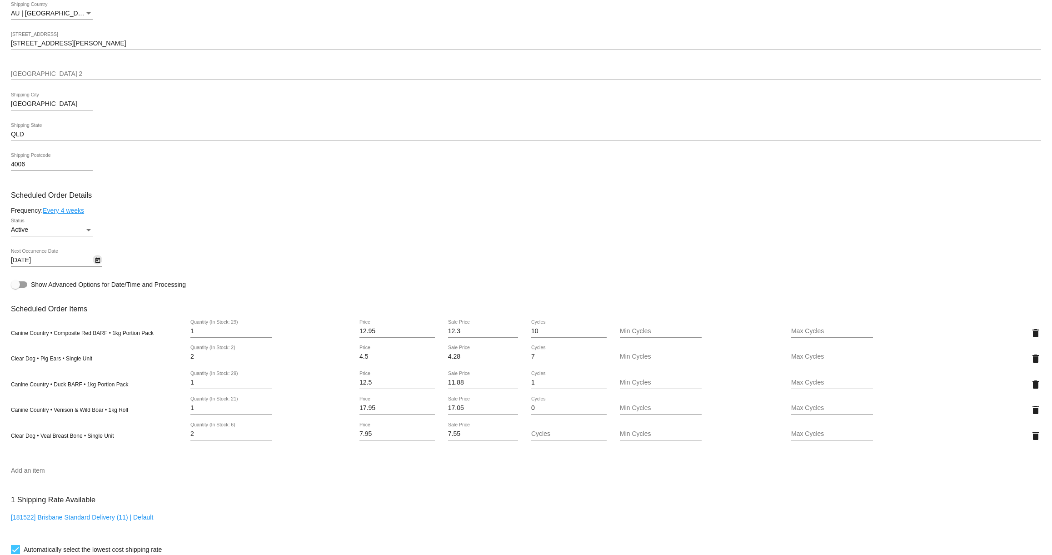
click at [96, 263] on icon "Open calendar" at bounding box center [97, 260] width 5 height 5
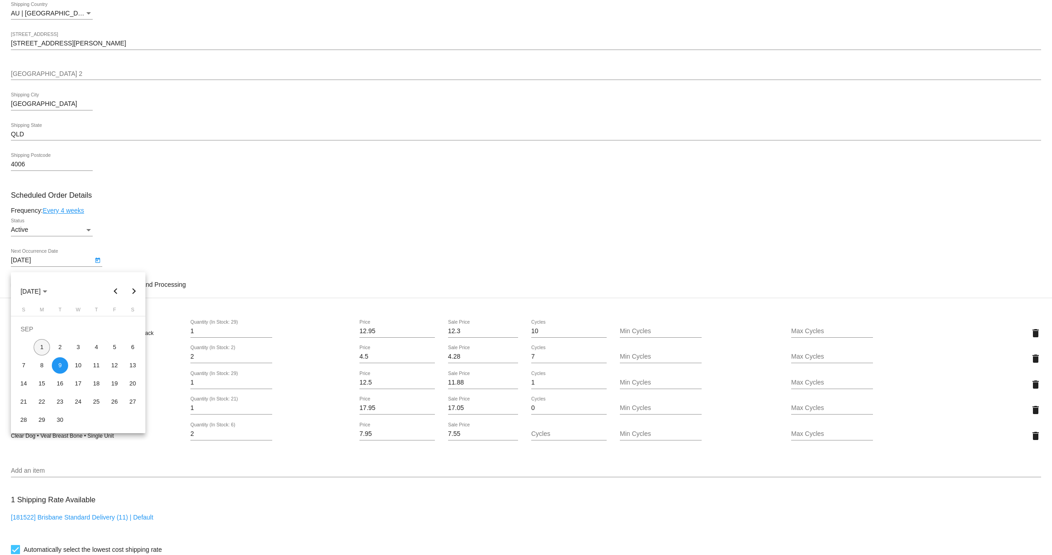
click at [46, 347] on div "1" at bounding box center [42, 347] width 16 height 16
type input "9/1/2025"
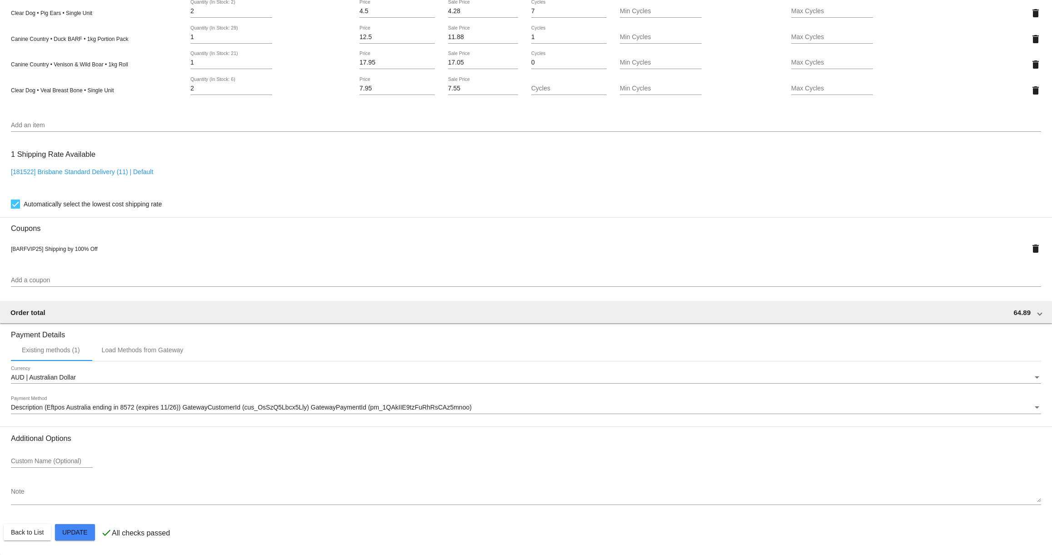
scroll to position [690, 0]
click at [84, 533] on mat-card "Customer 3811986: Elizabeth McArthur liz.mcarthur@outlook.com Customer Shipping…" at bounding box center [526, 33] width 1052 height 1043
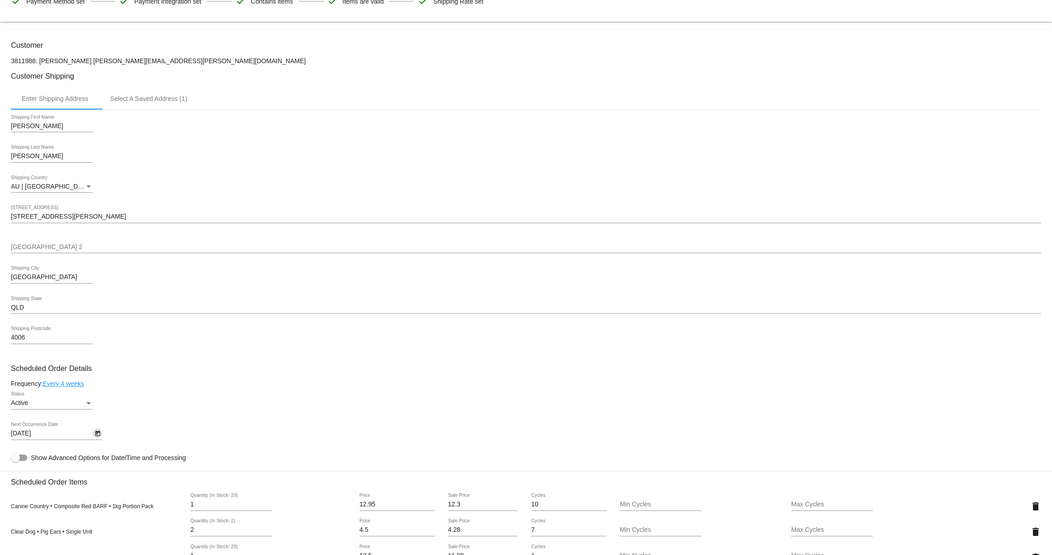
scroll to position [0, 0]
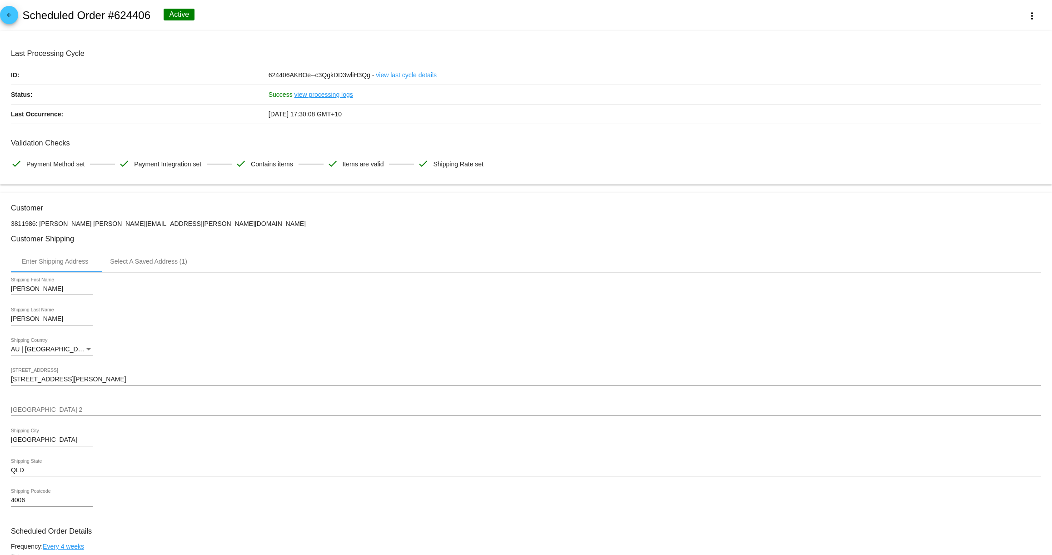
click at [6, 15] on mat-icon "arrow_back" at bounding box center [9, 17] width 11 height 11
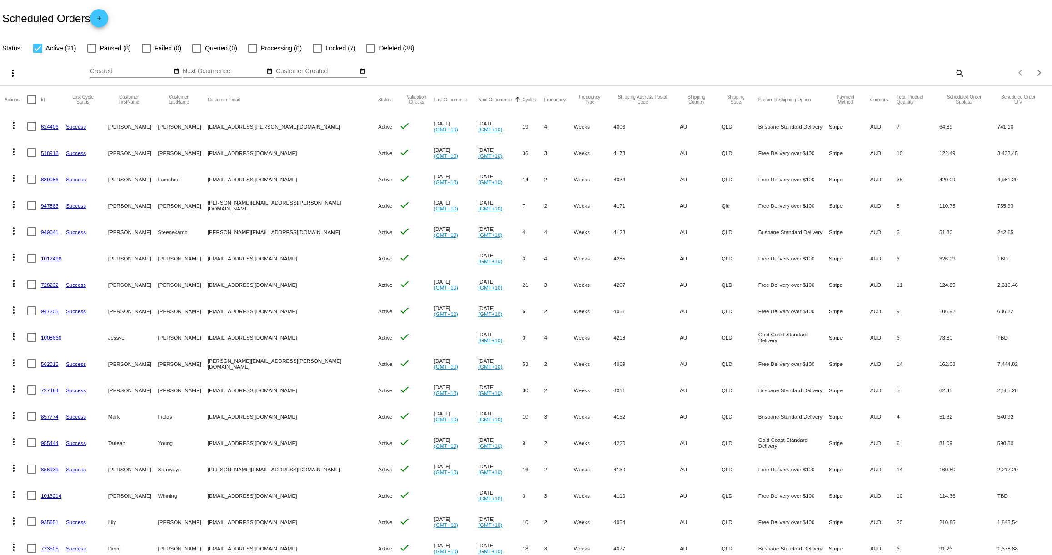
click at [49, 125] on link "624406" at bounding box center [50, 127] width 18 height 6
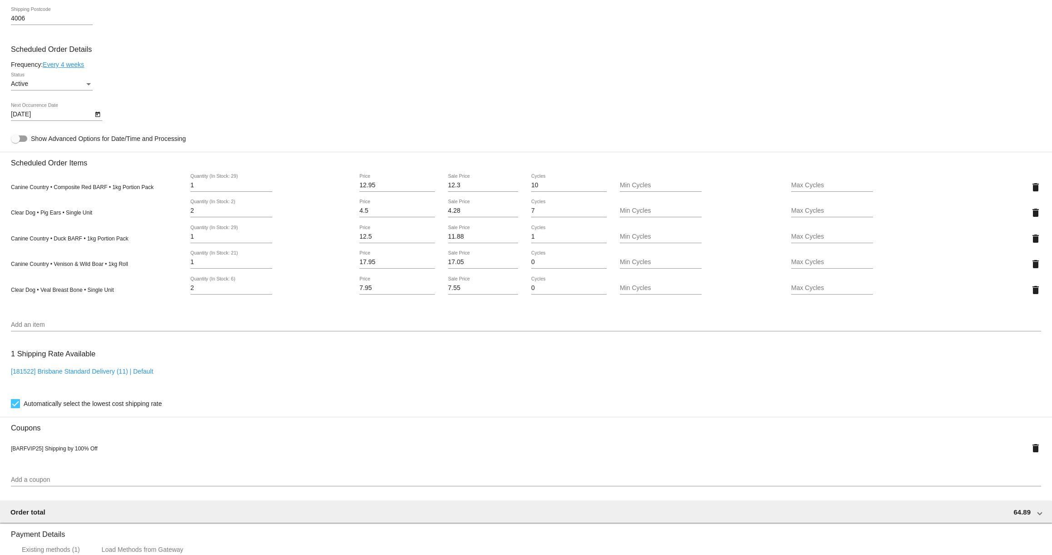
scroll to position [437, 0]
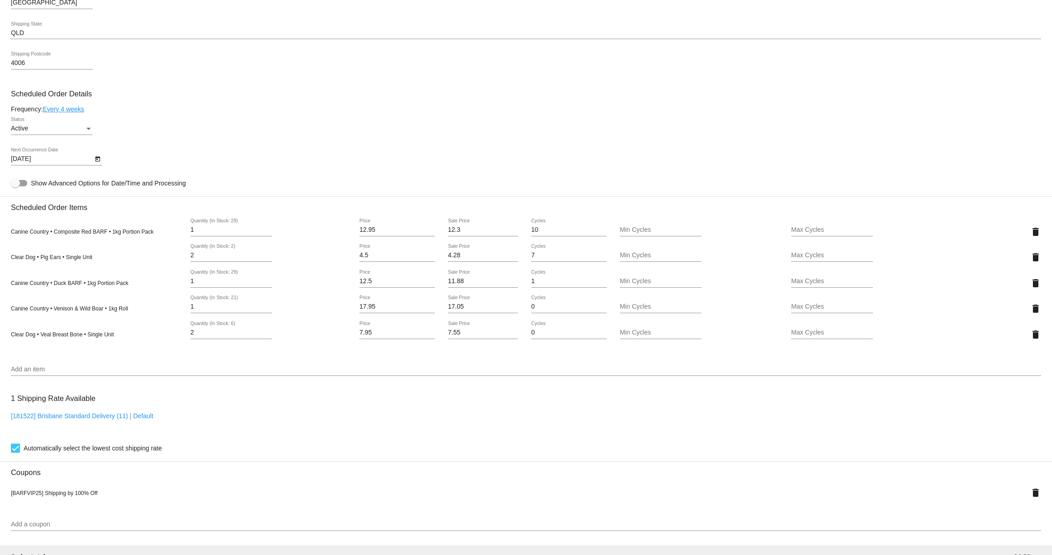
click at [95, 162] on icon "Open calendar" at bounding box center [97, 158] width 5 height 5
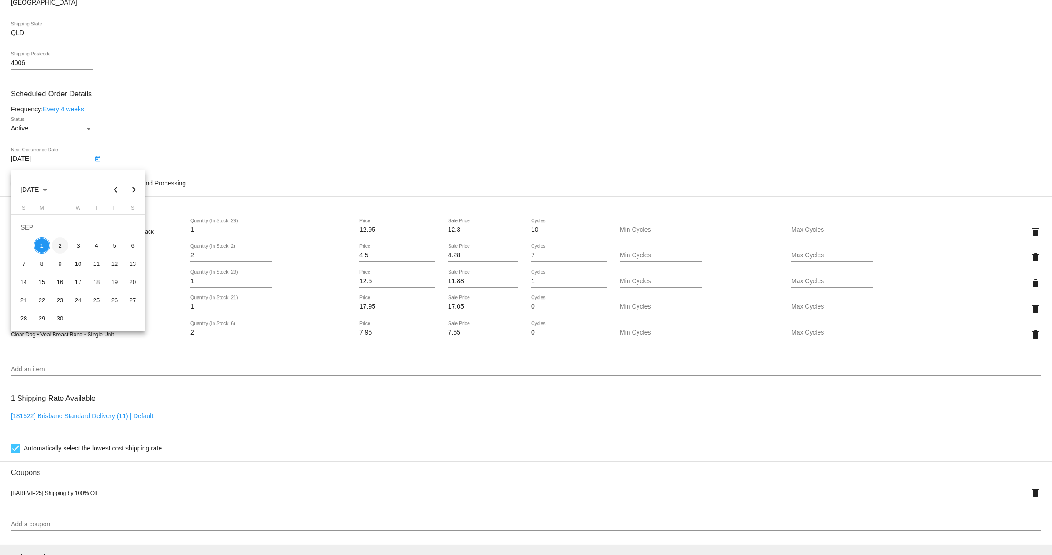
click at [61, 244] on div "2" at bounding box center [60, 245] width 16 height 16
type input "9/2/2025"
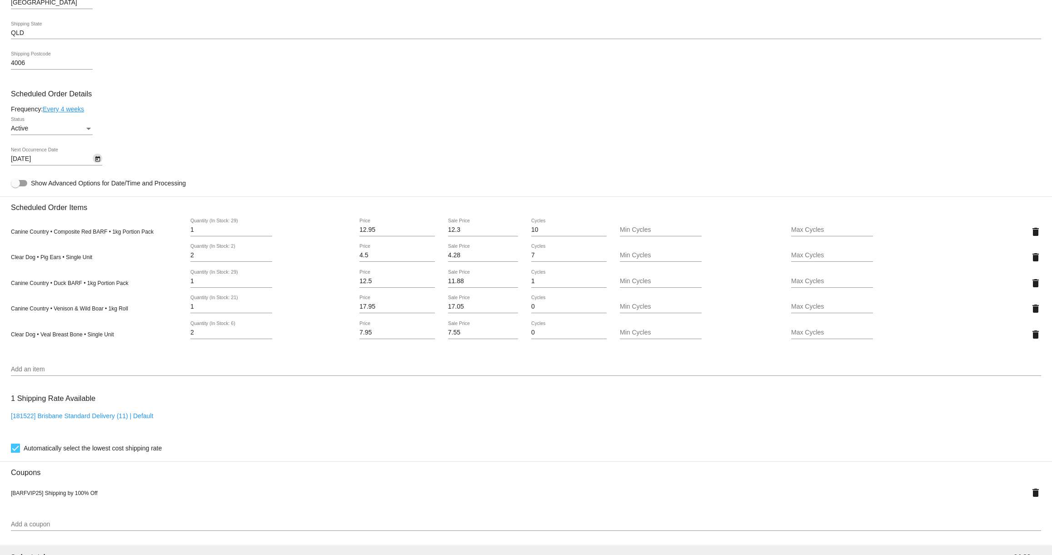
scroll to position [690, 0]
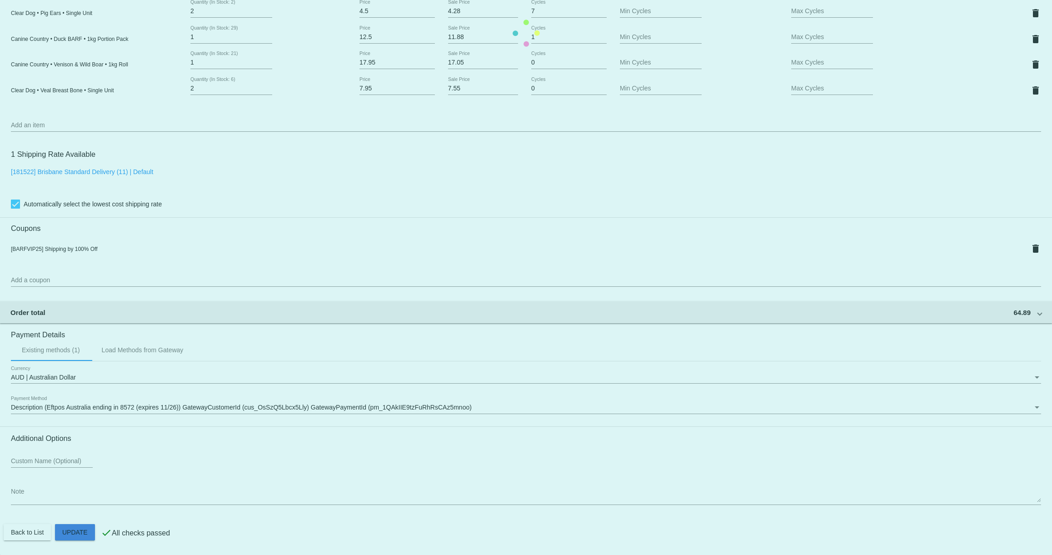
click at [74, 528] on mat-card "Customer 3811986: Elizabeth McArthur liz.mcarthur@outlook.com Customer Shipping…" at bounding box center [526, 33] width 1052 height 1043
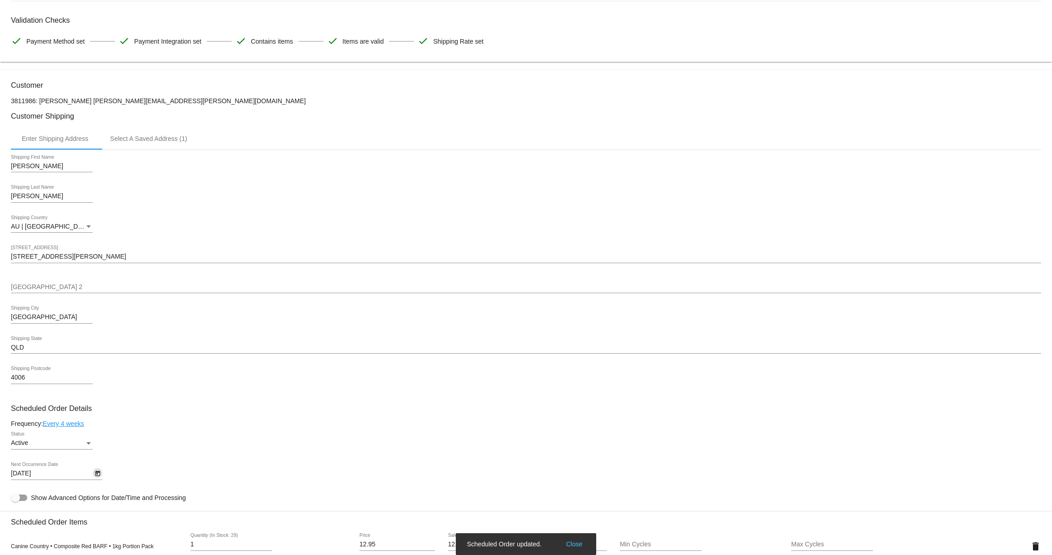
scroll to position [0, 0]
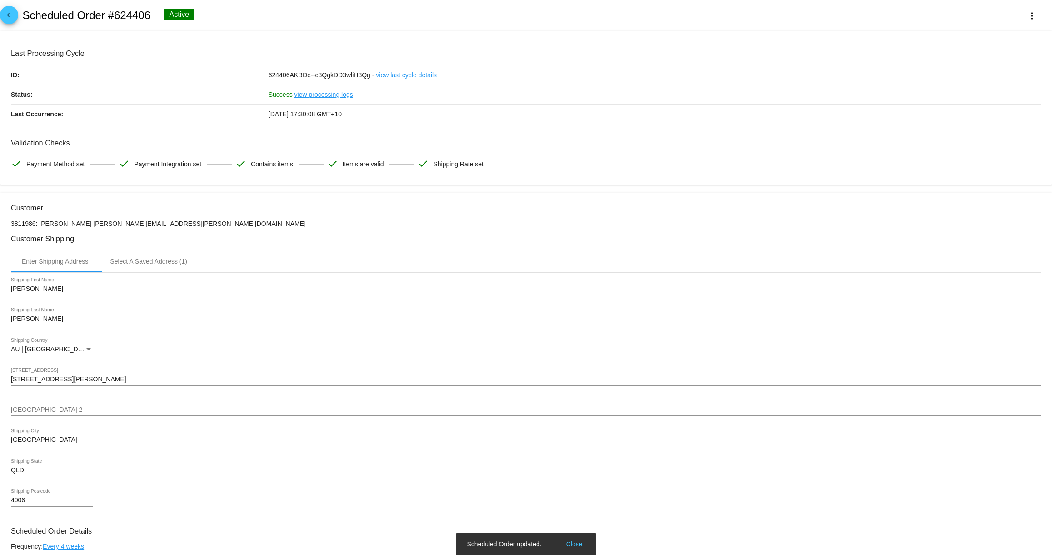
click at [10, 17] on mat-icon "arrow_back" at bounding box center [9, 17] width 11 height 11
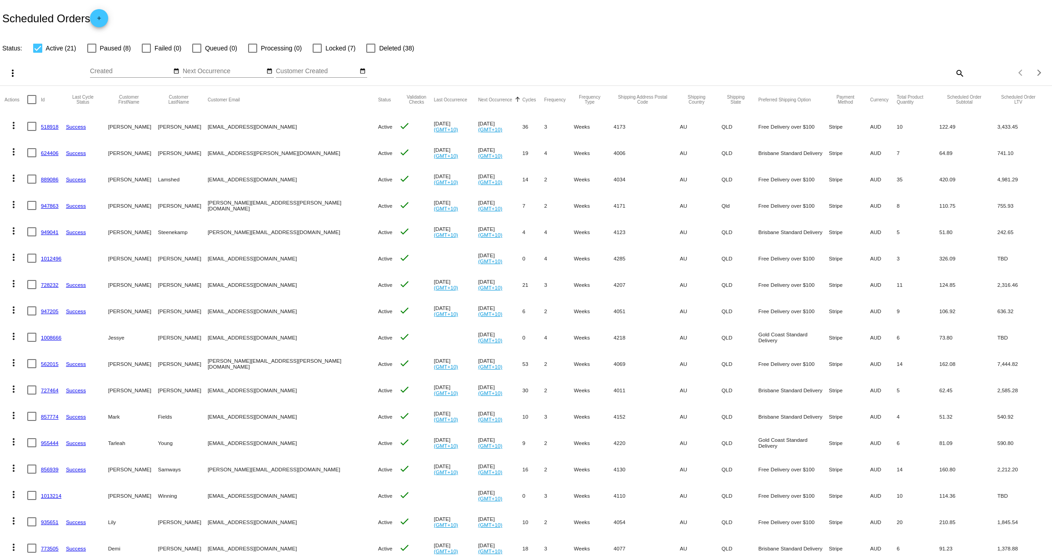
click at [50, 179] on link "889086" at bounding box center [50, 179] width 18 height 6
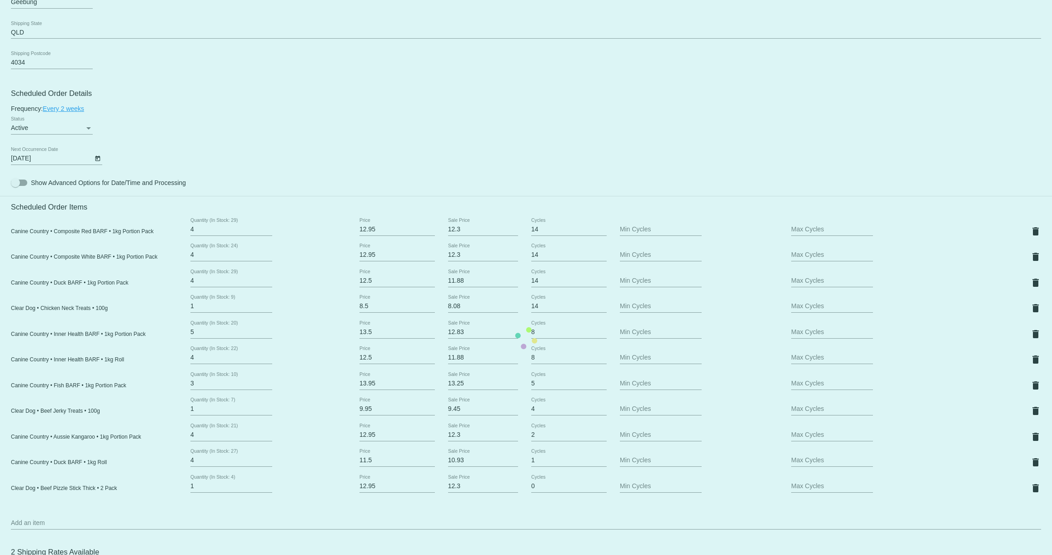
scroll to position [438, 0]
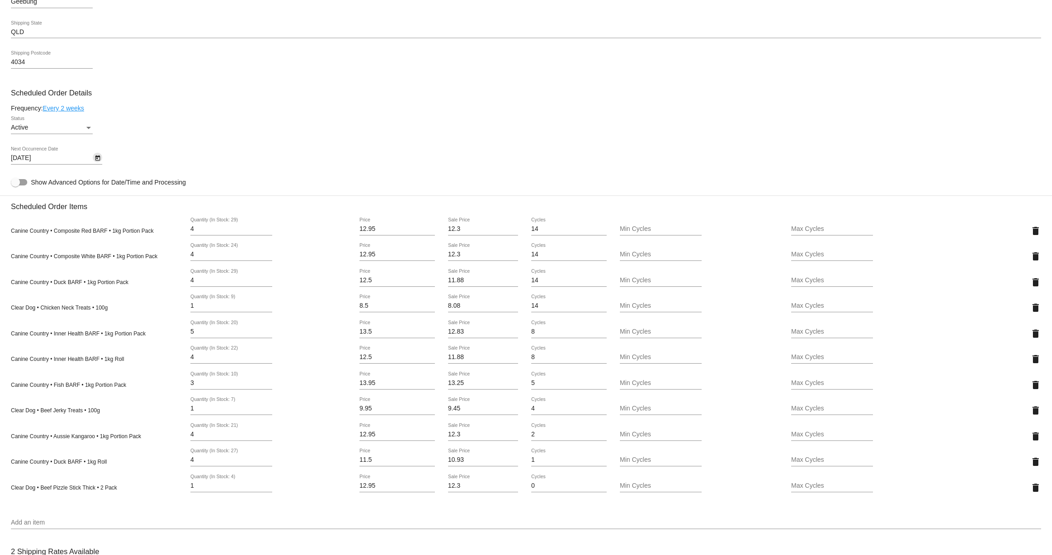
click at [98, 164] on icon "Open calendar" at bounding box center [97, 158] width 6 height 11
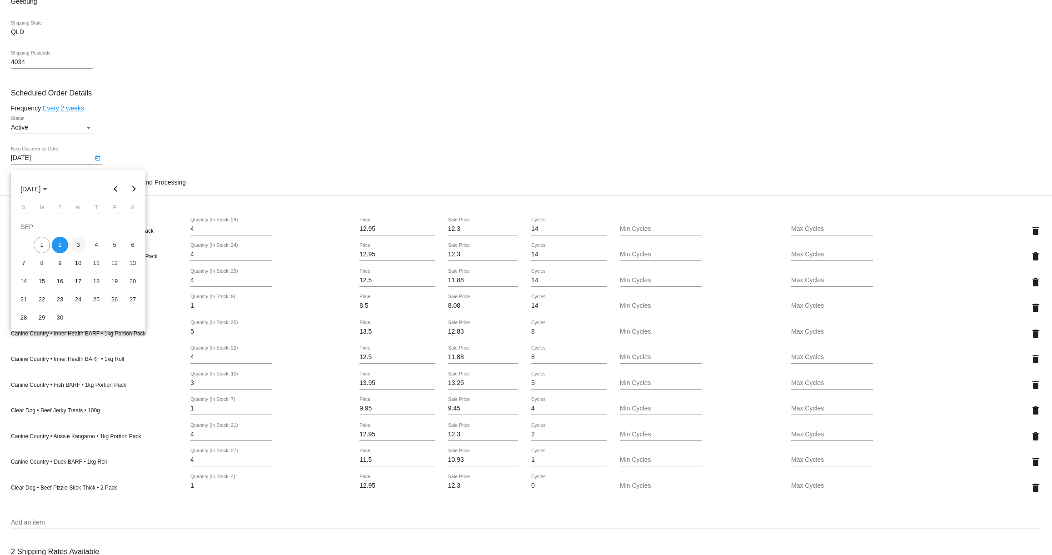
click at [78, 246] on div "3" at bounding box center [78, 245] width 16 height 16
type input "9/3/2025"
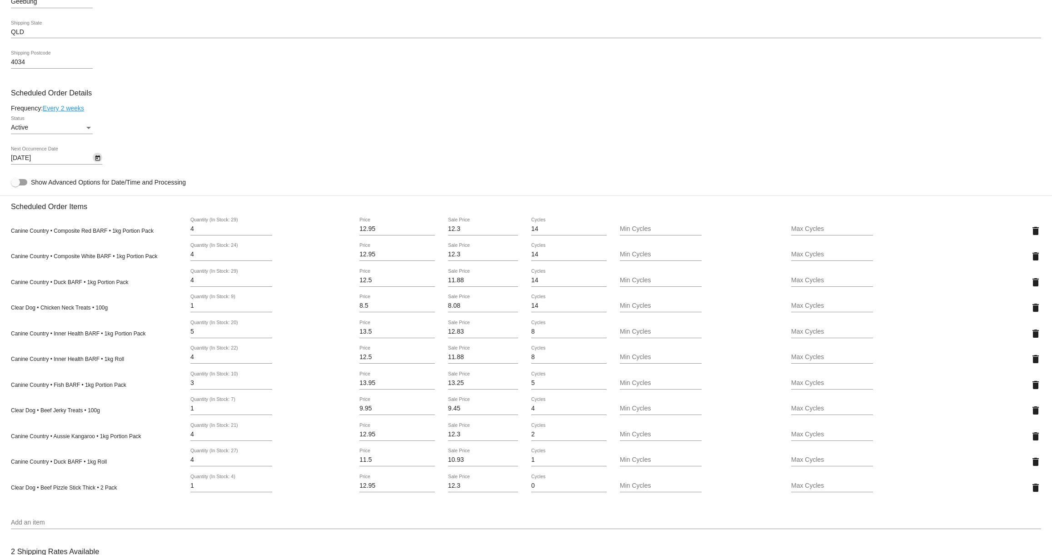
scroll to position [813, 0]
